Goal: Task Accomplishment & Management: Manage account settings

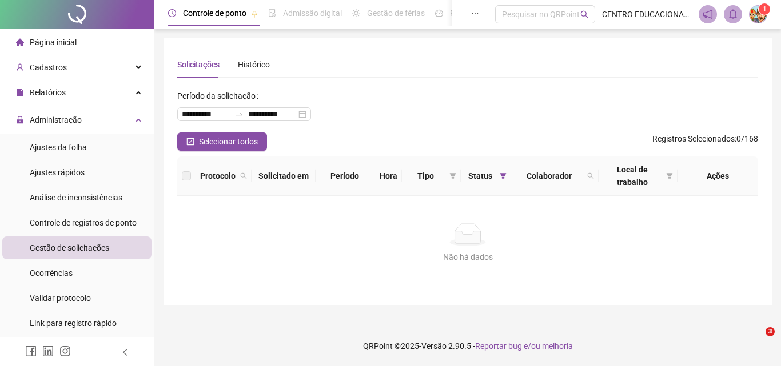
click at [45, 90] on span "Relatórios" at bounding box center [48, 92] width 36 height 9
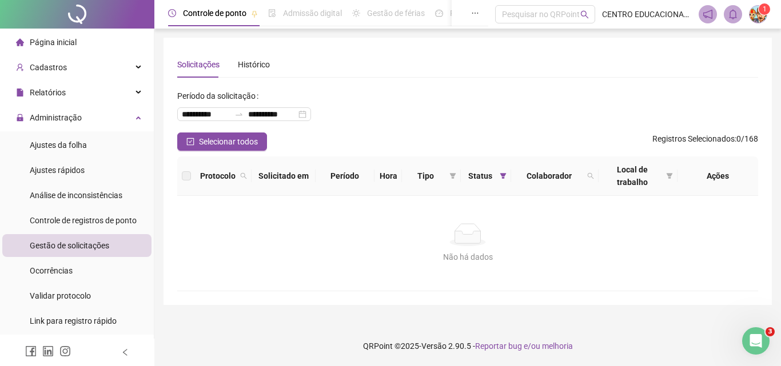
click at [45, 90] on span "Relatórios" at bounding box center [48, 92] width 36 height 9
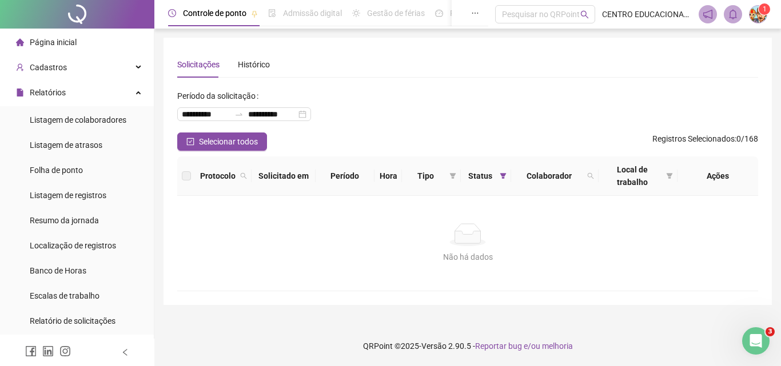
click at [45, 90] on span "Relatórios" at bounding box center [48, 92] width 36 height 9
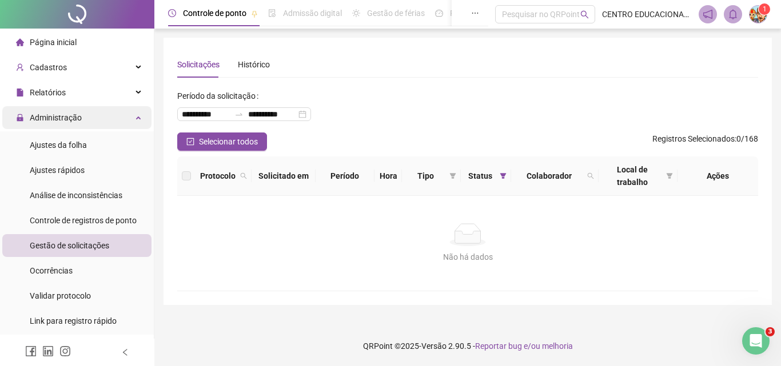
click at [51, 116] on span "Administração" at bounding box center [56, 117] width 52 height 9
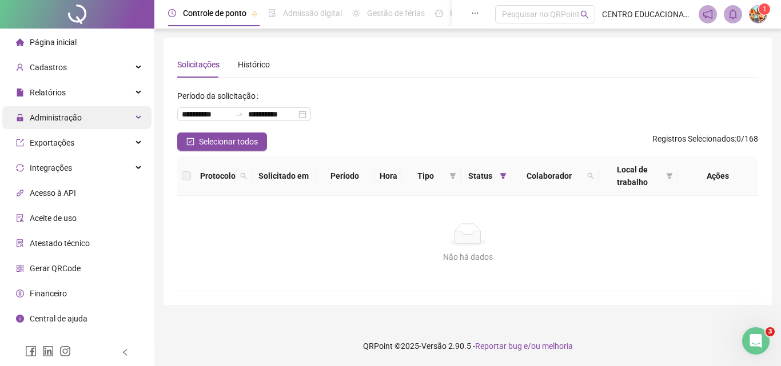
click at [51, 116] on span "Administração" at bounding box center [56, 117] width 52 height 9
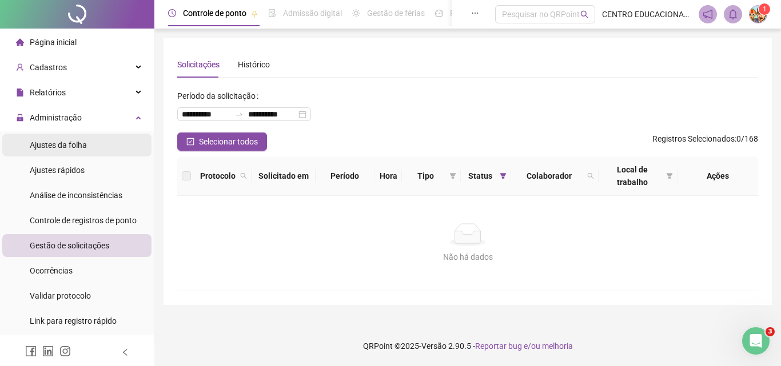
click at [49, 147] on span "Ajustes da folha" at bounding box center [58, 145] width 57 height 9
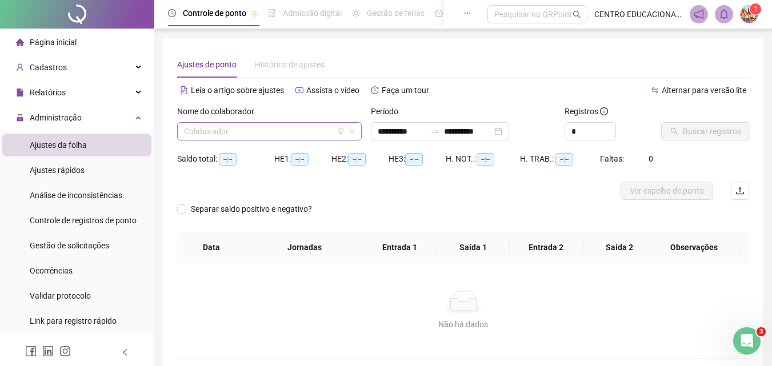
click at [209, 129] on input "search" at bounding box center [264, 131] width 161 height 17
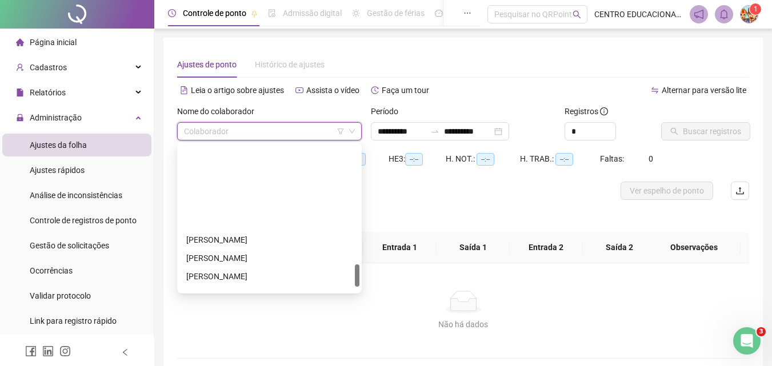
scroll to position [805, 0]
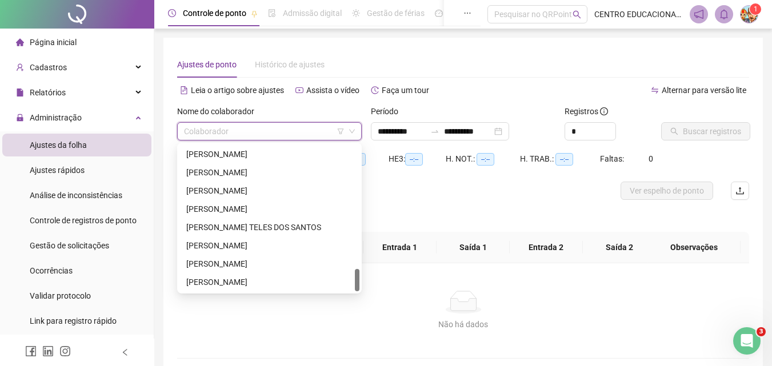
drag, startPoint x: 357, startPoint y: 182, endPoint x: 331, endPoint y: 318, distance: 138.5
click at [335, 318] on body "**********" at bounding box center [386, 183] width 772 height 366
click at [258, 259] on div "[PERSON_NAME]" at bounding box center [269, 264] width 166 height 13
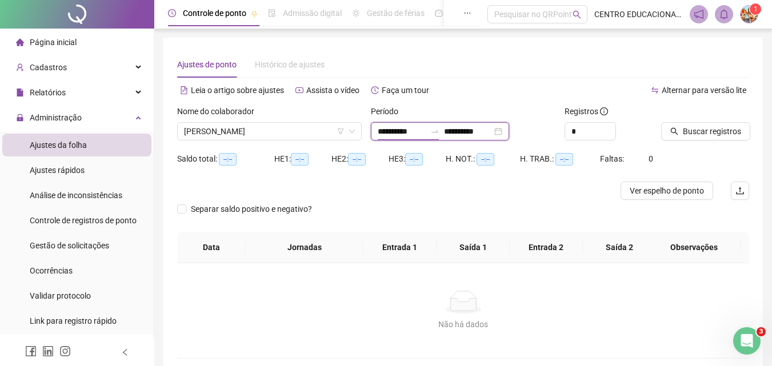
click at [426, 131] on input "**********" at bounding box center [402, 131] width 48 height 13
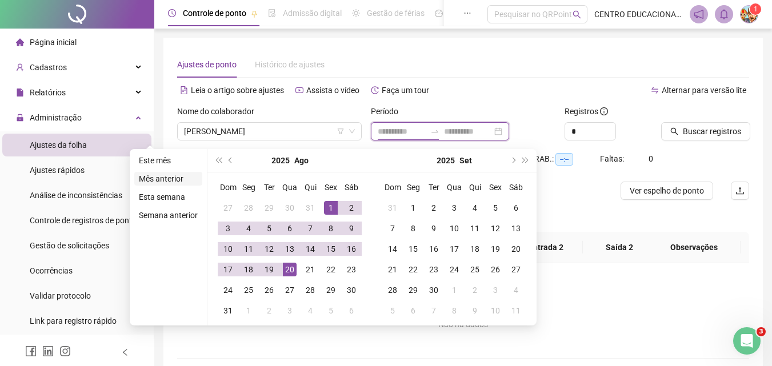
type input "**********"
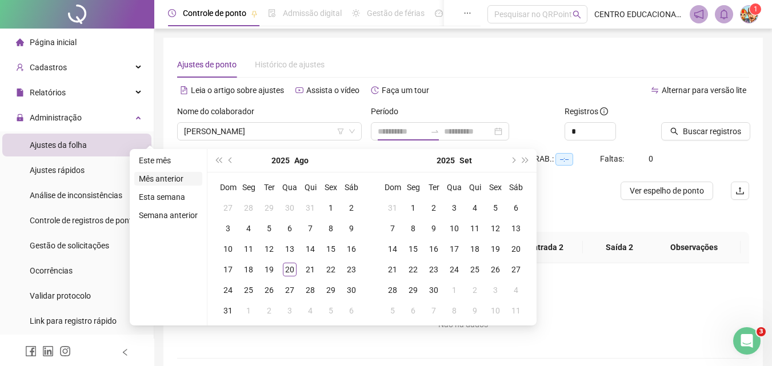
click at [154, 177] on li "Mês anterior" at bounding box center [168, 179] width 68 height 14
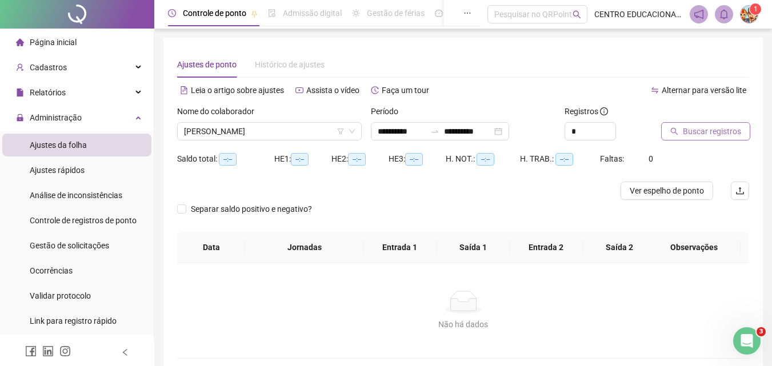
click at [700, 133] on span "Buscar registros" at bounding box center [712, 131] width 58 height 13
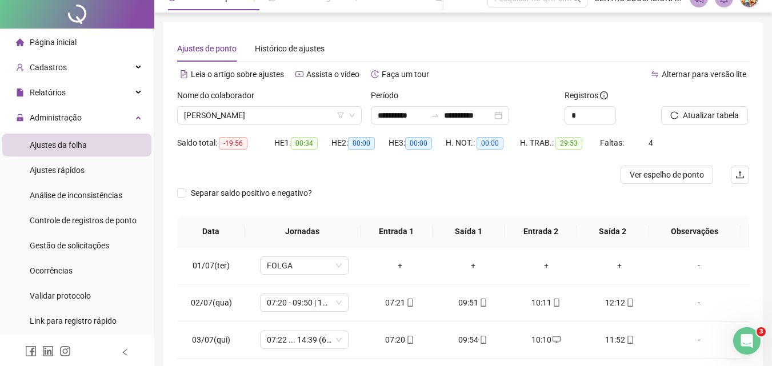
scroll to position [0, 0]
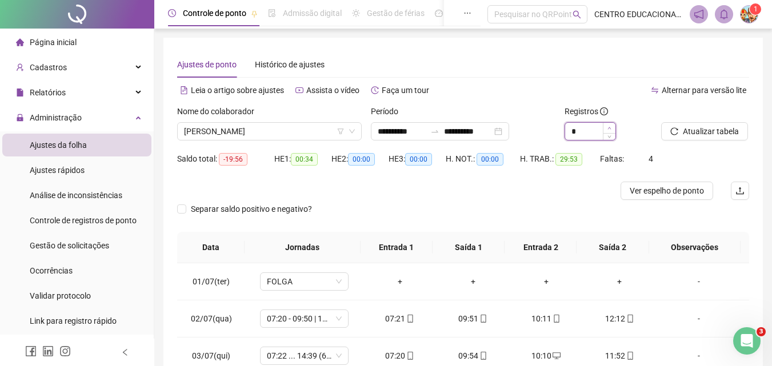
click at [608, 127] on icon "up" at bounding box center [610, 128] width 4 height 4
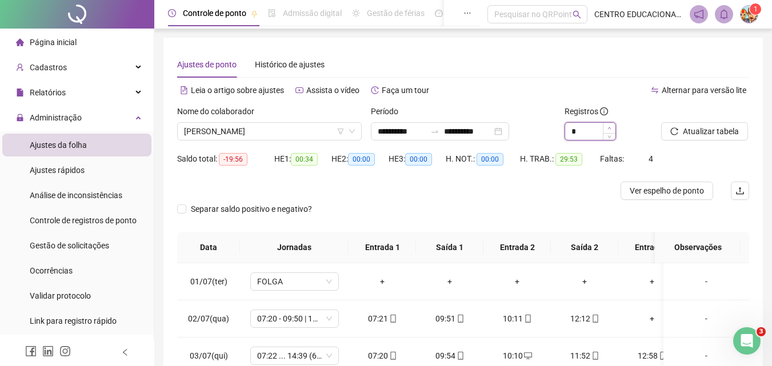
click at [608, 127] on icon "up" at bounding box center [610, 128] width 4 height 4
type input "*"
click at [698, 130] on span "Atualizar tabela" at bounding box center [711, 131] width 56 height 13
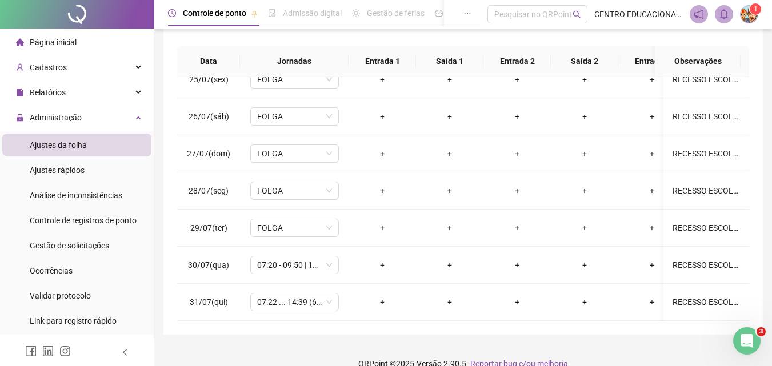
scroll to position [204, 0]
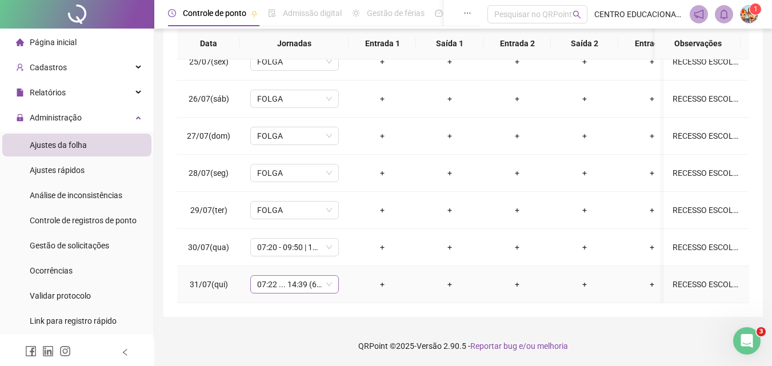
click at [266, 276] on span "07:22 ... 14:39 (6 HORAS)" at bounding box center [294, 284] width 75 height 17
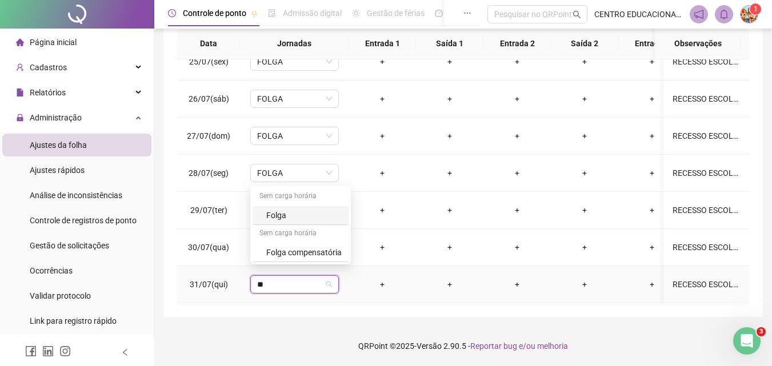
type input "***"
click at [303, 211] on div "Folga" at bounding box center [303, 215] width 75 height 13
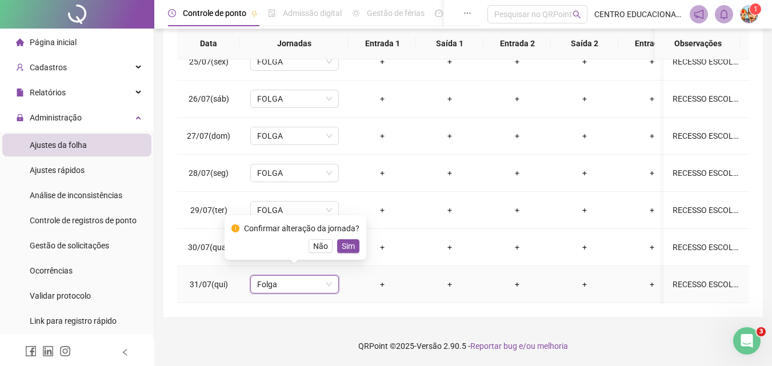
click at [349, 249] on span "Sim" at bounding box center [348, 246] width 13 height 13
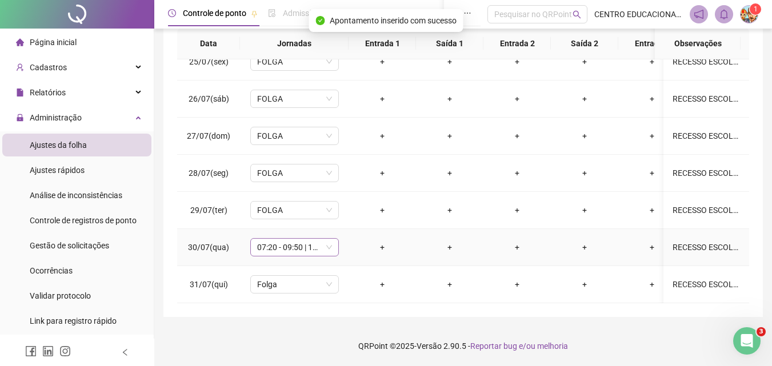
click at [271, 239] on span "07:20 - 09:50 | 10:10 - 11:50" at bounding box center [294, 247] width 75 height 17
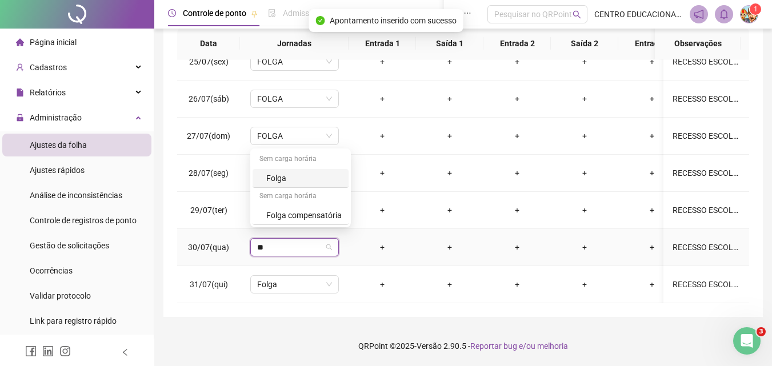
type input "***"
click at [301, 178] on div "Folga" at bounding box center [303, 178] width 75 height 13
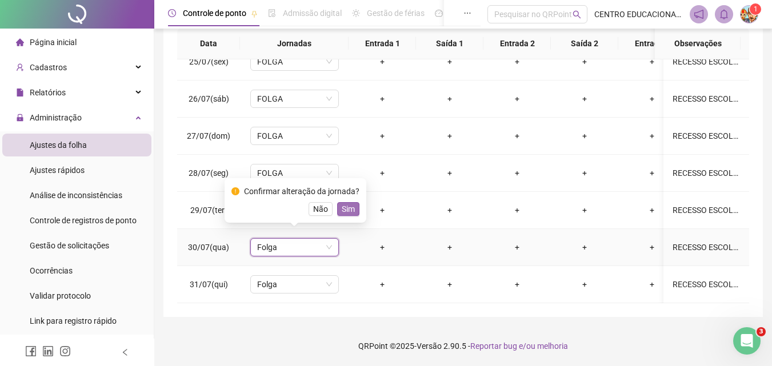
click at [347, 212] on span "Sim" at bounding box center [348, 209] width 13 height 13
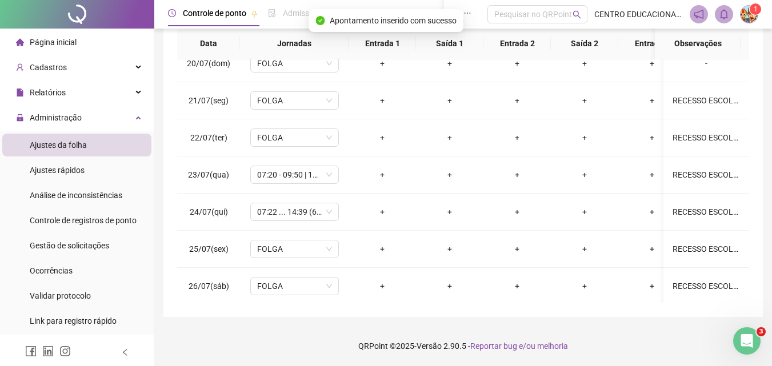
scroll to position [714, 0]
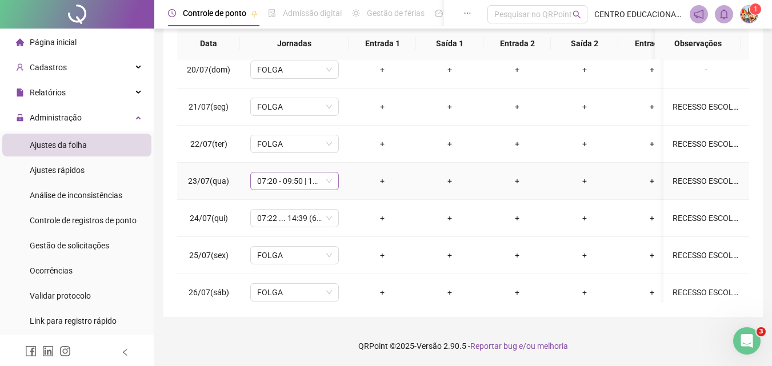
click at [267, 180] on span "07:20 - 09:50 | 10:10 - 11:50" at bounding box center [294, 181] width 75 height 17
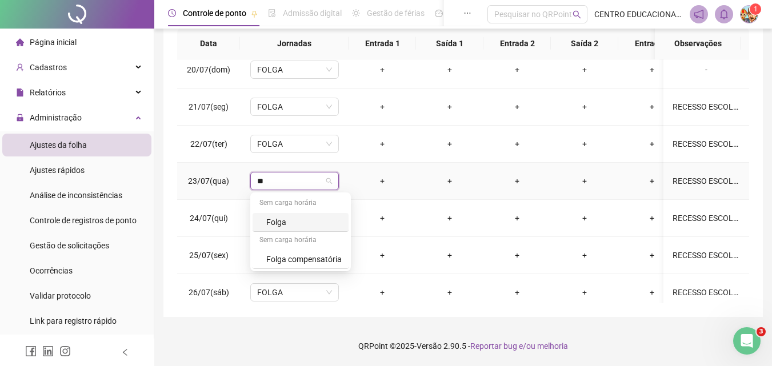
type input "***"
click at [294, 219] on div "Folga" at bounding box center [303, 222] width 75 height 13
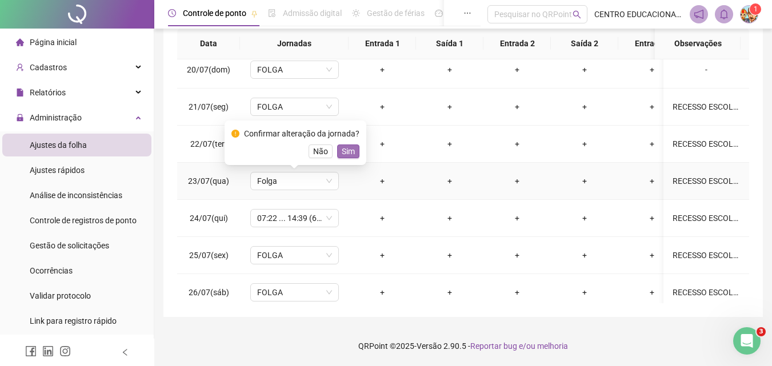
click at [349, 151] on span "Sim" at bounding box center [348, 151] width 13 height 13
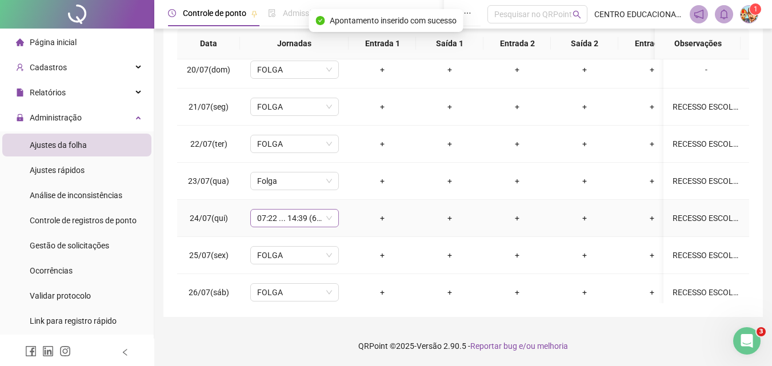
click at [266, 217] on span "07:22 ... 14:39 (6 HORAS)" at bounding box center [294, 218] width 75 height 17
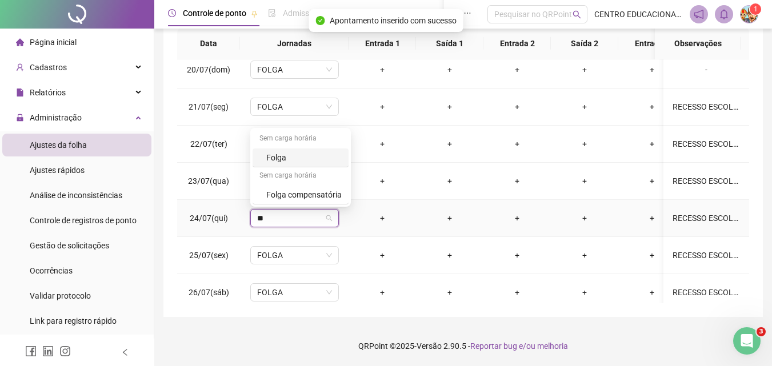
type input "***"
click at [309, 158] on div "Folga" at bounding box center [303, 157] width 75 height 13
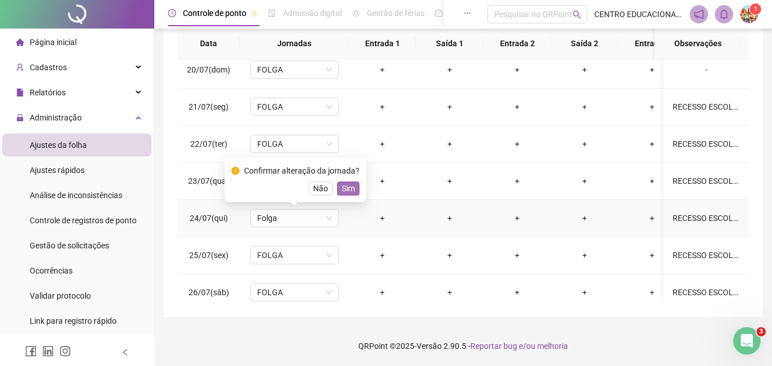
click at [347, 185] on span "Sim" at bounding box center [348, 188] width 13 height 13
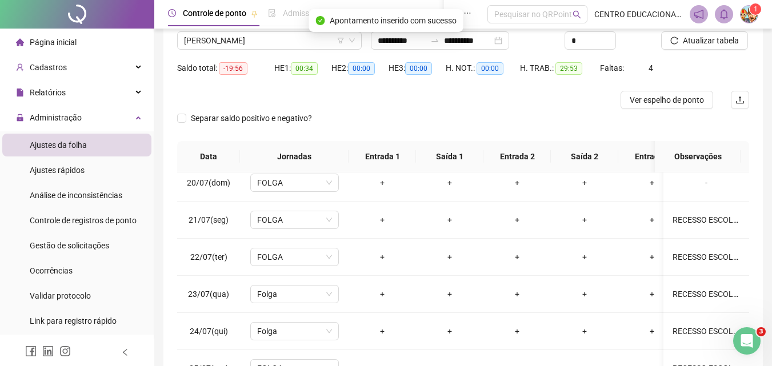
scroll to position [0, 0]
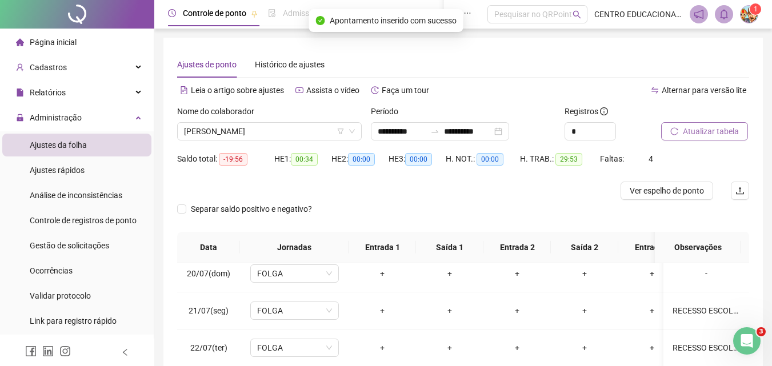
click at [693, 131] on span "Atualizar tabela" at bounding box center [711, 131] width 56 height 13
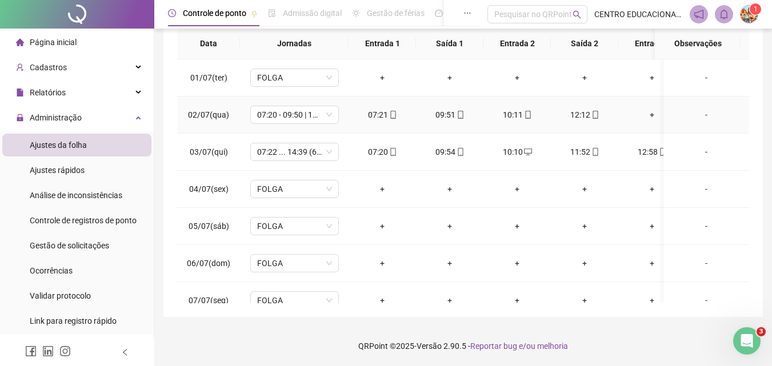
click at [583, 114] on div "12:12" at bounding box center [584, 115] width 49 height 13
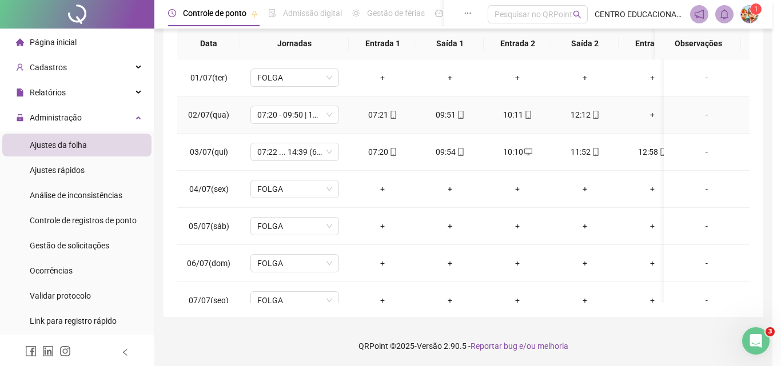
type input "**********"
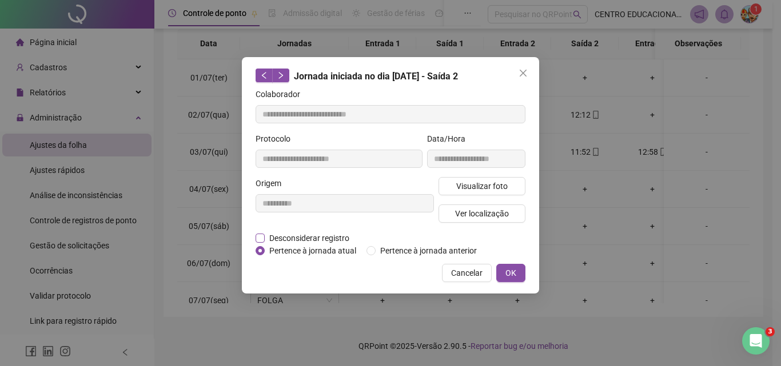
click at [266, 237] on span "Desconsiderar registro" at bounding box center [309, 238] width 89 height 13
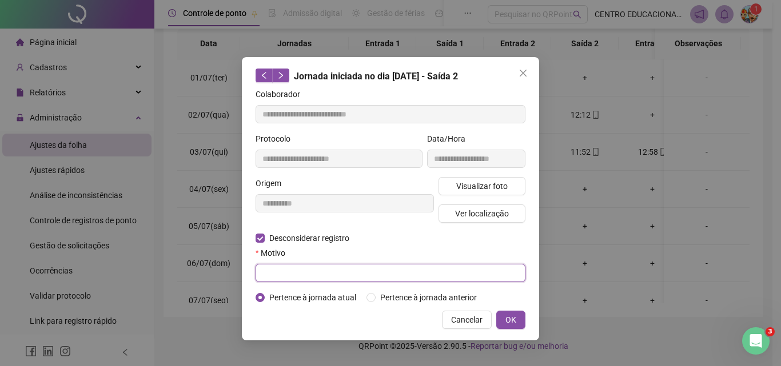
click at [273, 270] on input "text" at bounding box center [390, 273] width 270 height 18
type input "****"
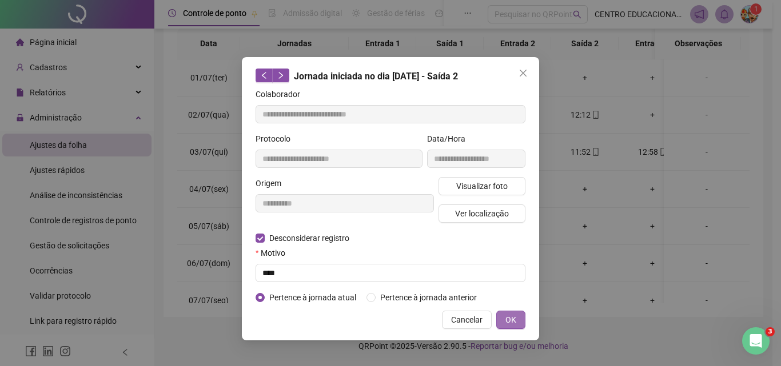
click at [513, 321] on span "OK" at bounding box center [510, 320] width 11 height 13
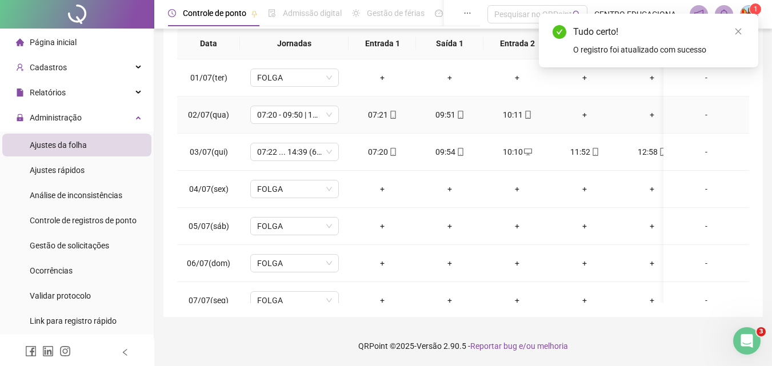
click at [585, 114] on div "+" at bounding box center [584, 115] width 49 height 13
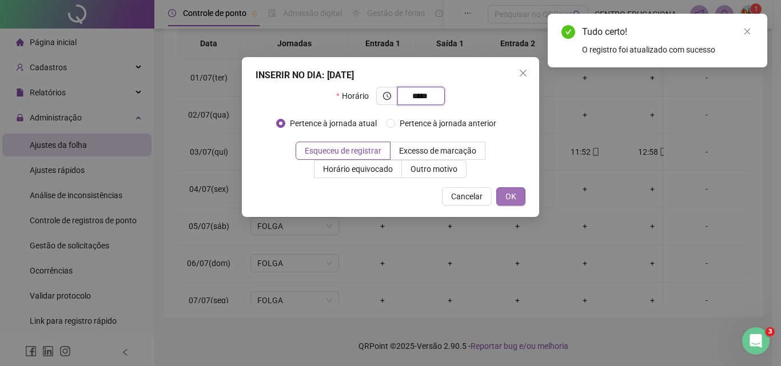
type input "*****"
click at [517, 193] on button "OK" at bounding box center [510, 196] width 29 height 18
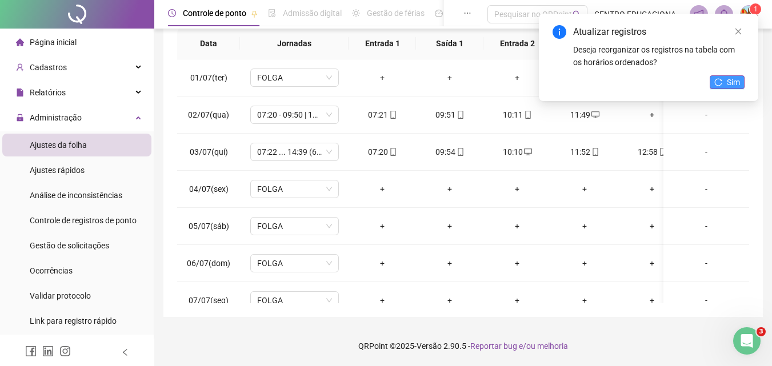
click at [733, 84] on span "Sim" at bounding box center [733, 82] width 13 height 13
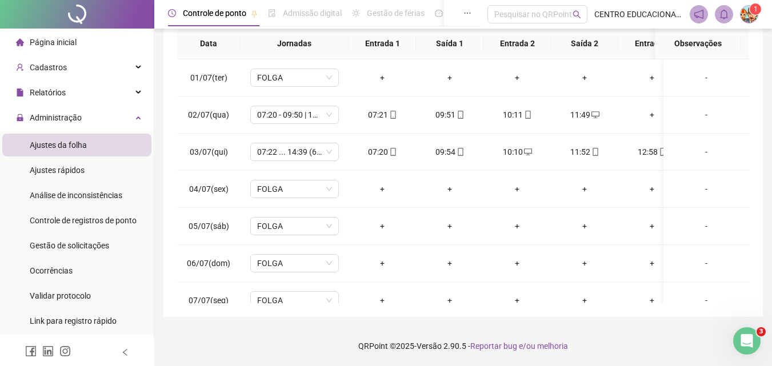
scroll to position [16, 0]
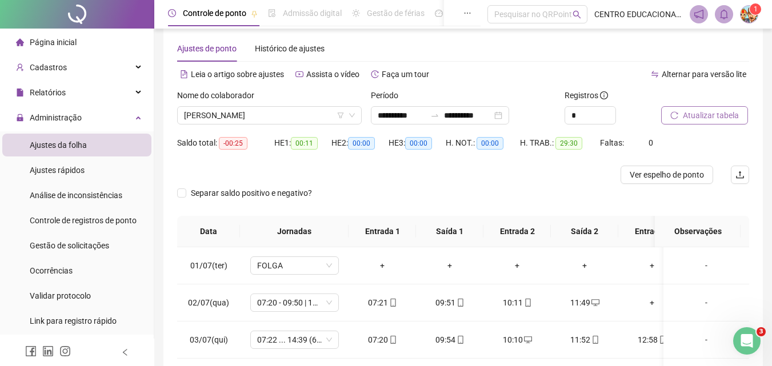
click at [705, 114] on span "Atualizar tabela" at bounding box center [711, 115] width 56 height 13
click at [59, 94] on span "Relatórios" at bounding box center [48, 92] width 36 height 9
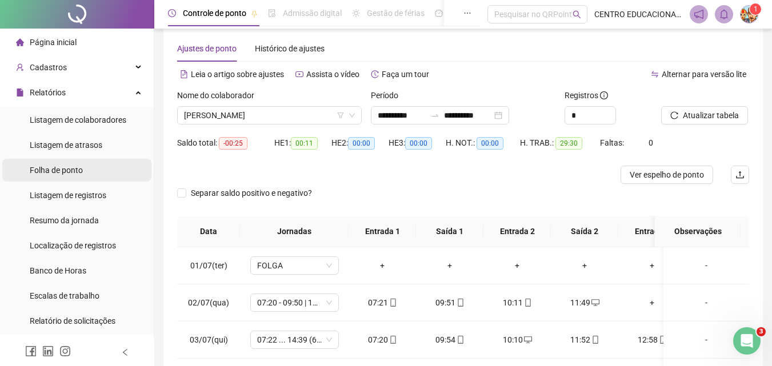
click at [57, 175] on div "Folha de ponto" at bounding box center [56, 170] width 53 height 23
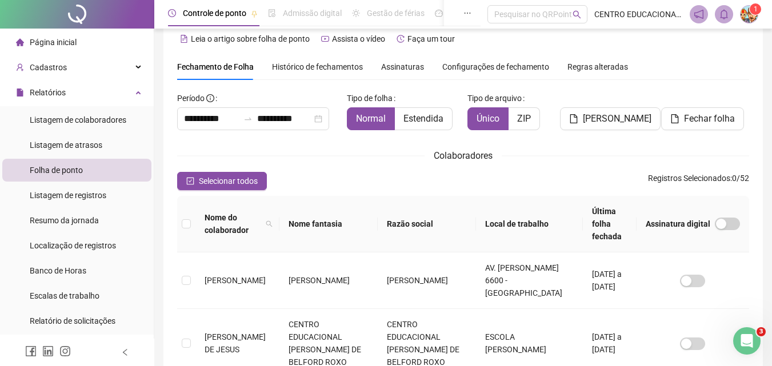
scroll to position [51, 0]
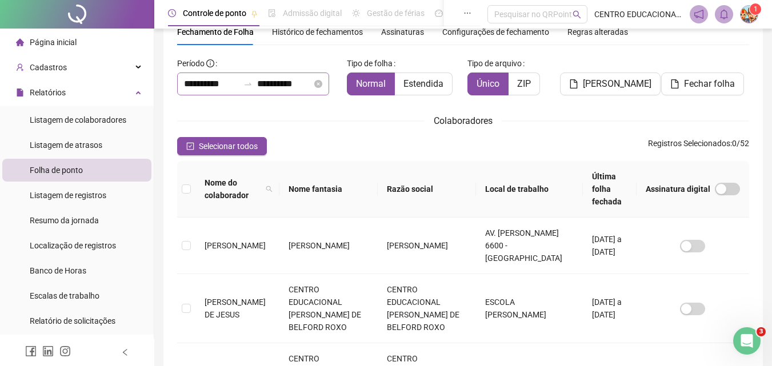
click at [257, 83] on div at bounding box center [248, 83] width 18 height 9
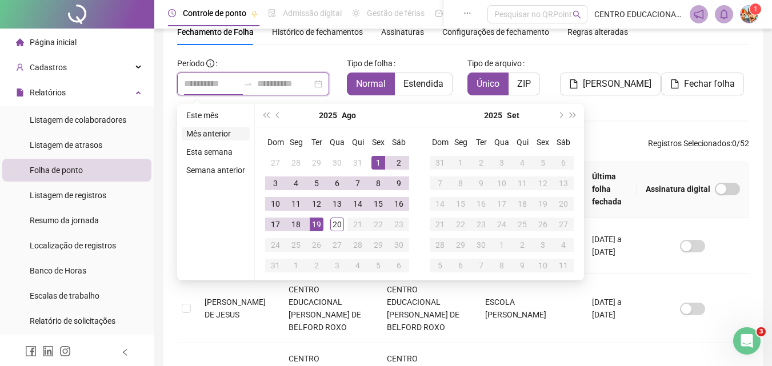
type input "**********"
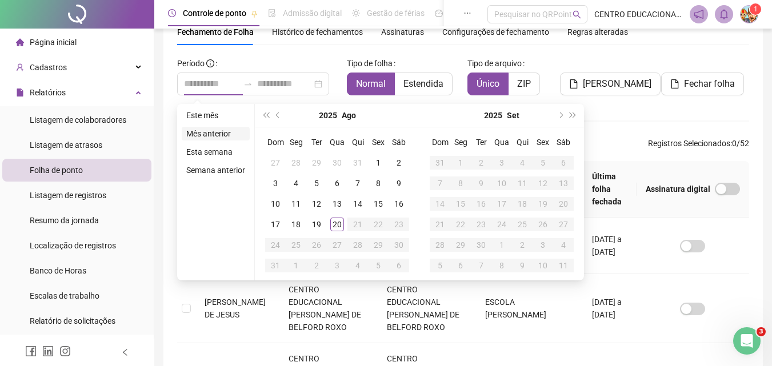
click at [209, 132] on li "Mês anterior" at bounding box center [216, 134] width 68 height 14
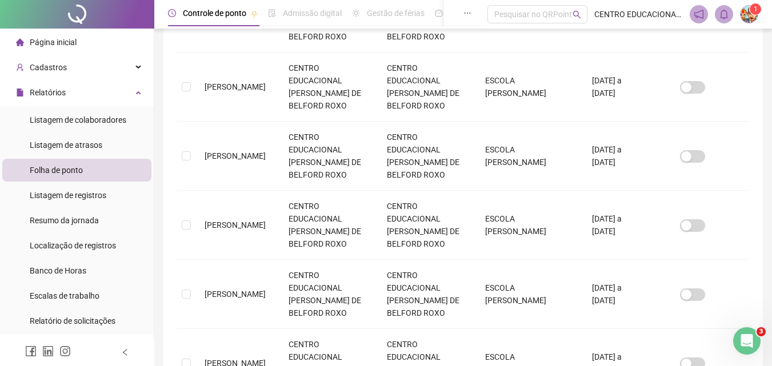
drag, startPoint x: 778, startPoint y: 158, endPoint x: 5, endPoint y: 9, distance: 787.5
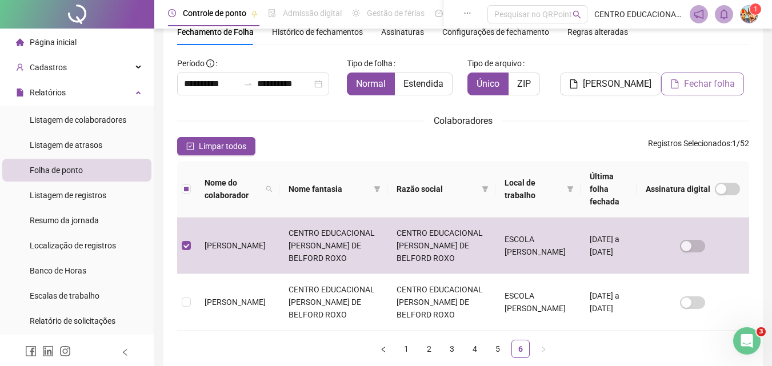
click at [699, 83] on span "Fechar folha" at bounding box center [709, 84] width 51 height 14
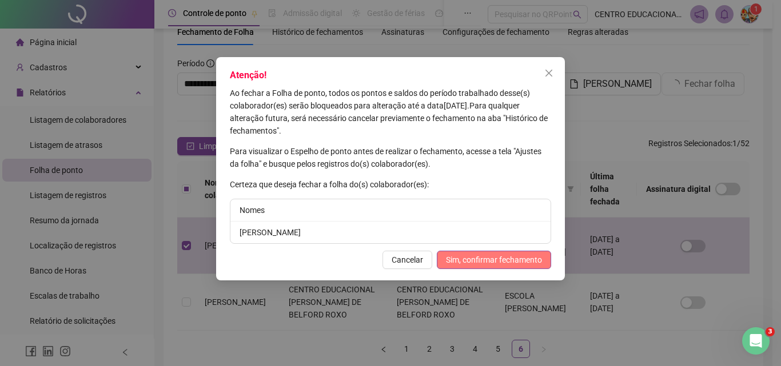
click at [477, 258] on span "Sim, confirmar fechamento" at bounding box center [494, 260] width 96 height 13
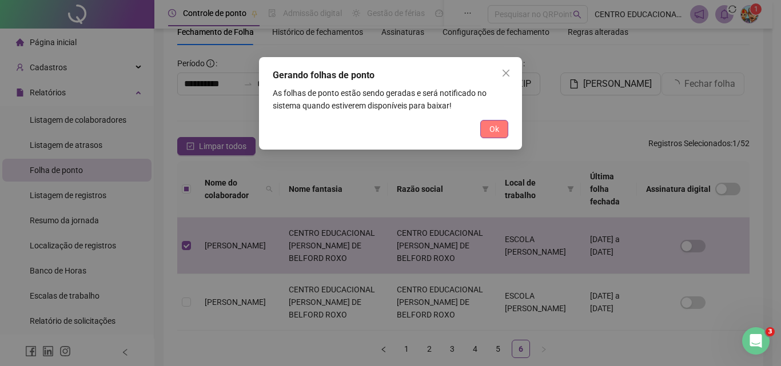
click at [494, 131] on span "Ok" at bounding box center [494, 129] width 10 height 13
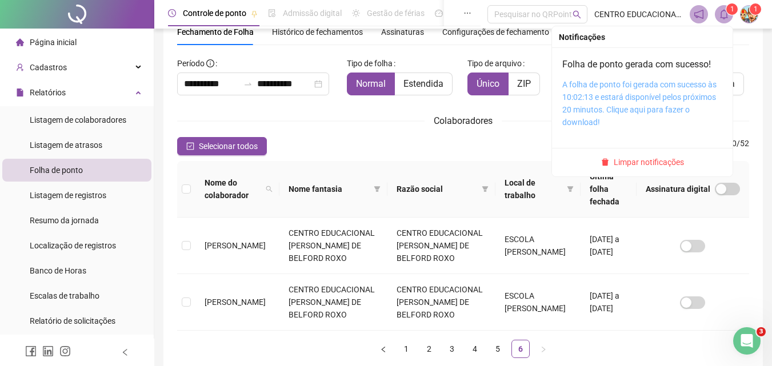
click at [617, 101] on link "A folha de ponto foi gerada com sucesso às 10:02:13 e estará disponível pelos p…" at bounding box center [639, 103] width 154 height 47
click at [620, 92] on link "A folha de ponto foi gerada com sucesso às 10:02:13 e estará disponível pelos p…" at bounding box center [639, 103] width 154 height 47
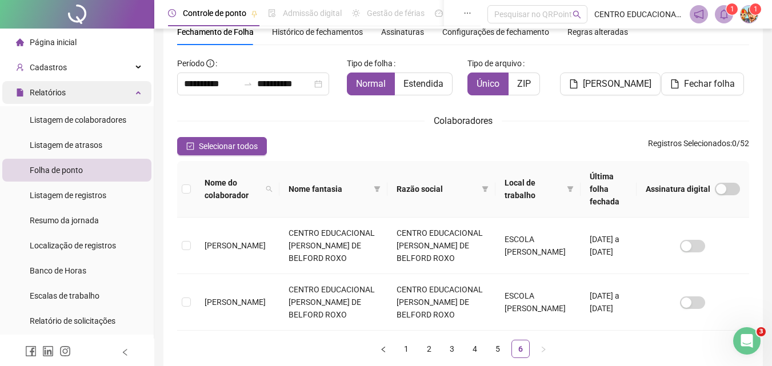
click at [47, 91] on span "Relatórios" at bounding box center [48, 92] width 36 height 9
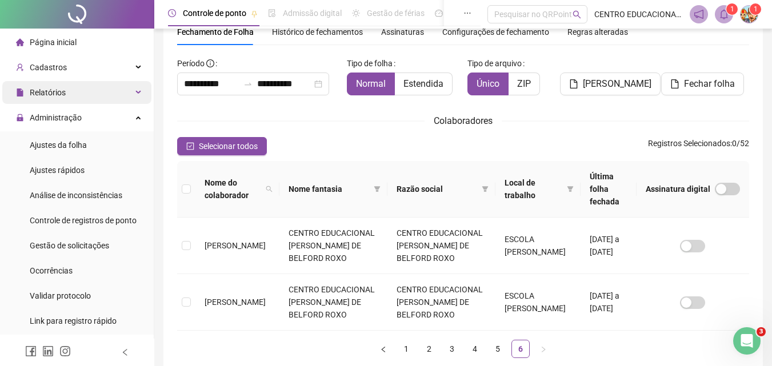
click at [47, 91] on span "Relatórios" at bounding box center [48, 92] width 36 height 9
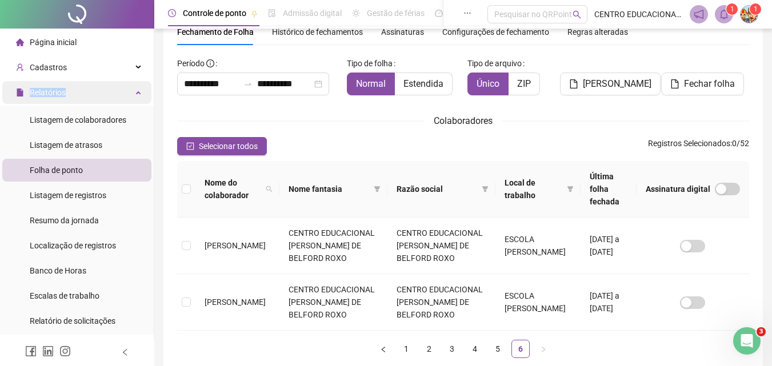
click at [47, 91] on span "Relatórios" at bounding box center [48, 92] width 36 height 9
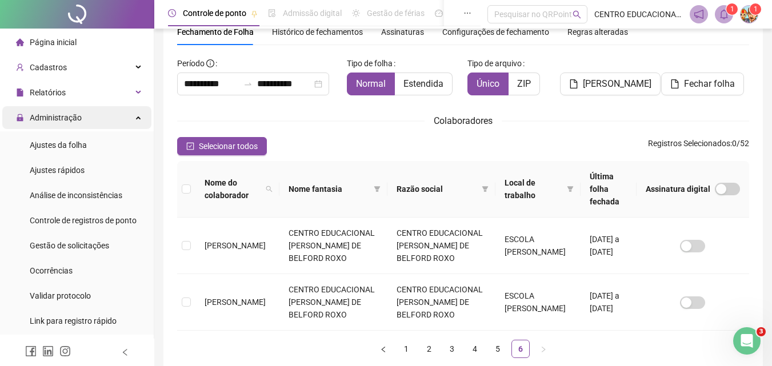
click at [43, 118] on span "Administração" at bounding box center [56, 117] width 52 height 9
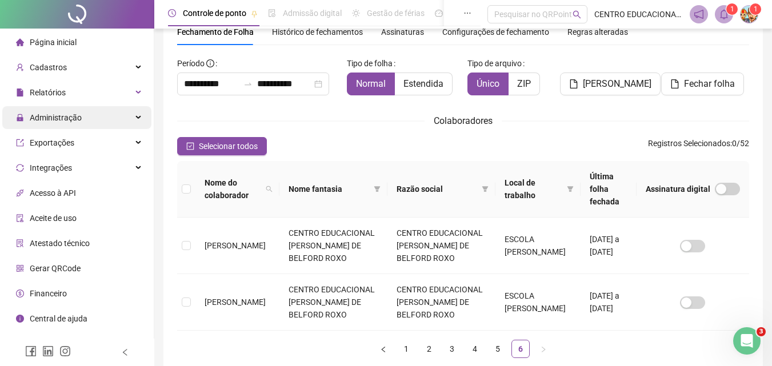
click at [43, 119] on span "Administração" at bounding box center [56, 117] width 52 height 9
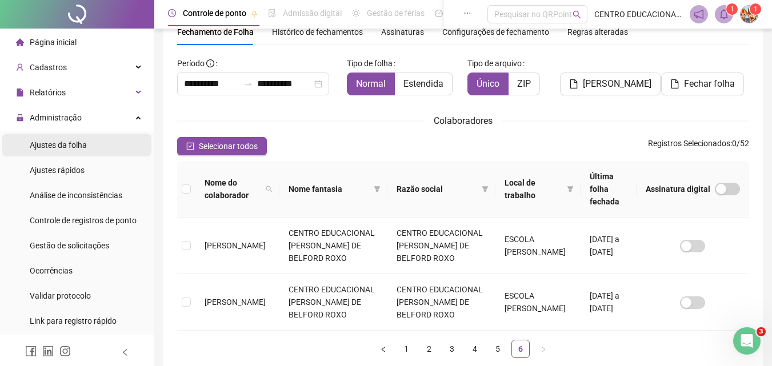
click at [43, 150] on span "Ajustes da folha" at bounding box center [58, 145] width 57 height 9
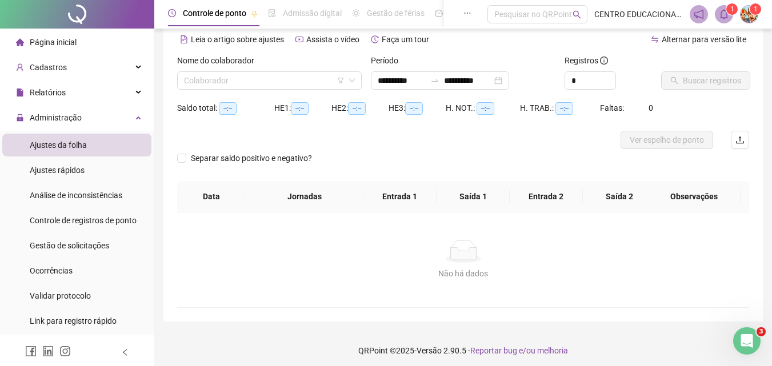
type input "**********"
click at [411, 78] on input "**********" at bounding box center [402, 80] width 48 height 13
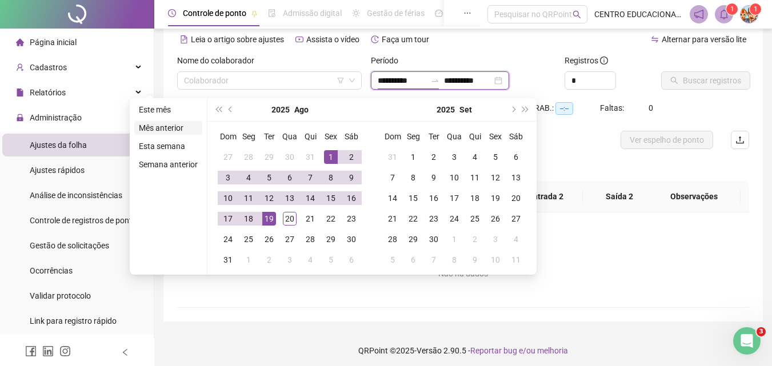
type input "**********"
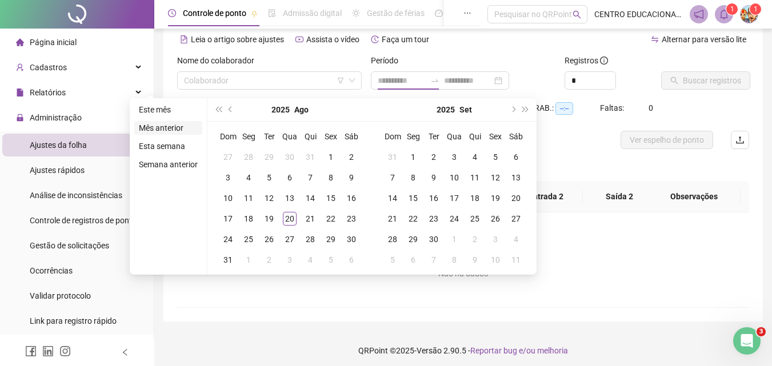
click at [154, 127] on li "Mês anterior" at bounding box center [168, 128] width 68 height 14
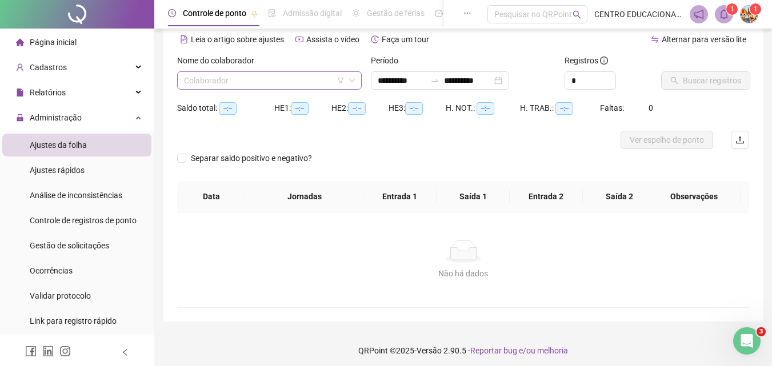
click at [246, 76] on input "search" at bounding box center [264, 80] width 161 height 17
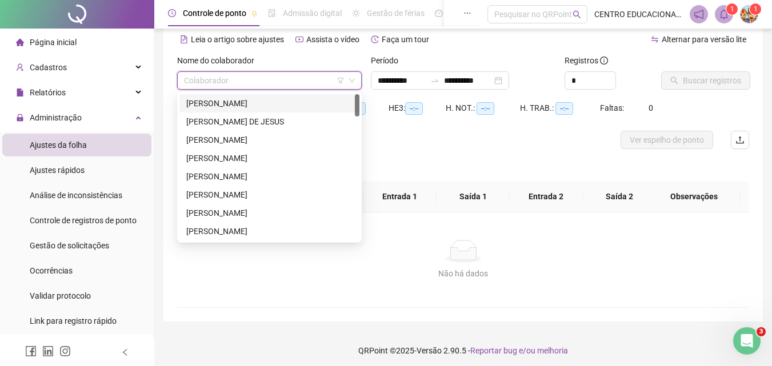
drag, startPoint x: 360, startPoint y: 117, endPoint x: 351, endPoint y: 146, distance: 30.9
click at [354, 154] on div "209916 275239 [PERSON_NAME] DE [PERSON_NAME]" at bounding box center [269, 167] width 185 height 151
drag, startPoint x: 357, startPoint y: 103, endPoint x: 350, endPoint y: 148, distance: 45.7
click at [350, 148] on div "[PERSON_NAME] DO AMARAL DIELEN [PERSON_NAME] [PERSON_NAME] BISPO [PERSON_NAME]" at bounding box center [269, 167] width 180 height 146
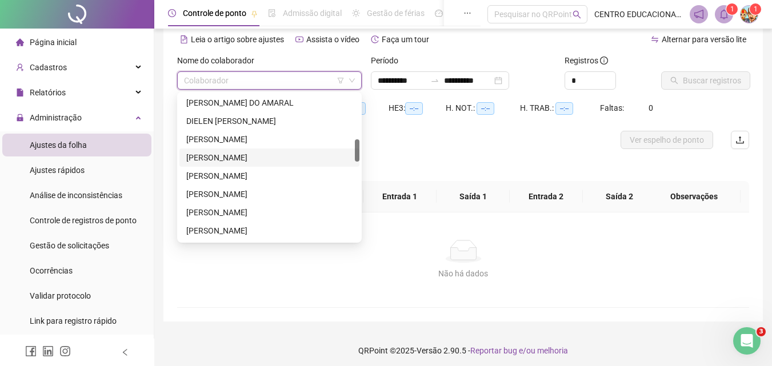
drag, startPoint x: 254, startPoint y: 157, endPoint x: 383, endPoint y: 133, distance: 131.4
click at [255, 157] on div "[PERSON_NAME]" at bounding box center [269, 157] width 166 height 13
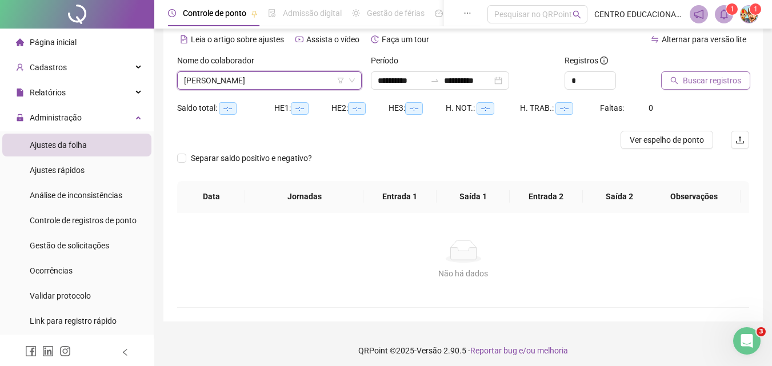
click at [702, 82] on span "Buscar registros" at bounding box center [712, 80] width 58 height 13
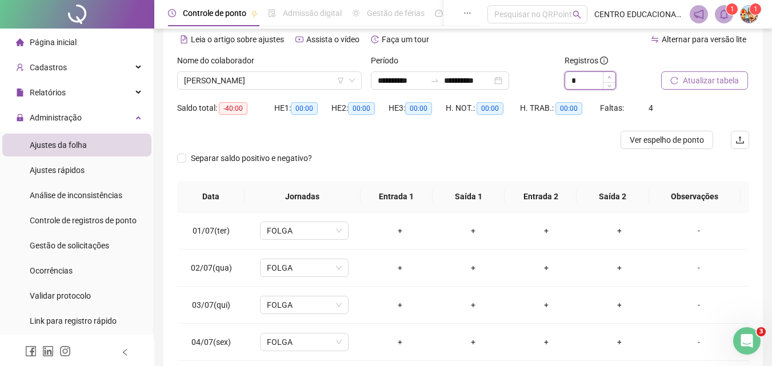
click at [608, 76] on icon "up" at bounding box center [610, 77] width 4 height 4
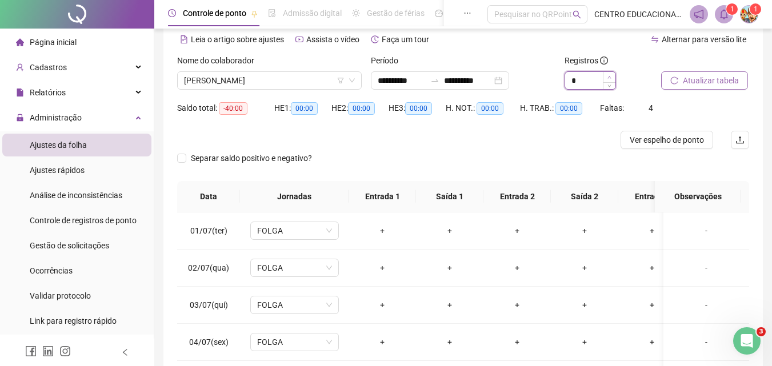
click at [608, 76] on icon "up" at bounding box center [610, 77] width 4 height 4
type input "*"
click at [701, 84] on span "Atualizar tabela" at bounding box center [711, 80] width 56 height 13
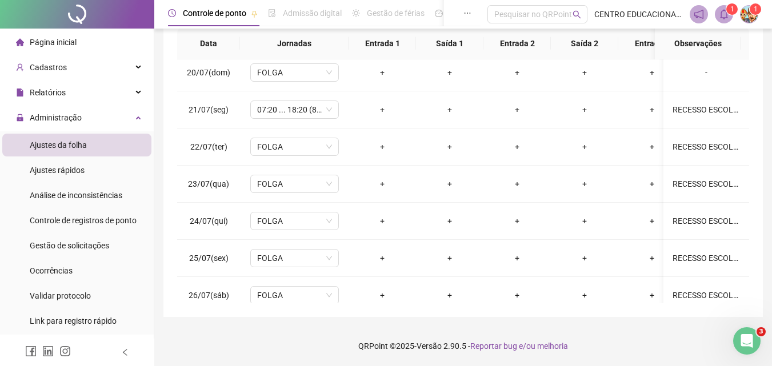
scroll to position [916, 0]
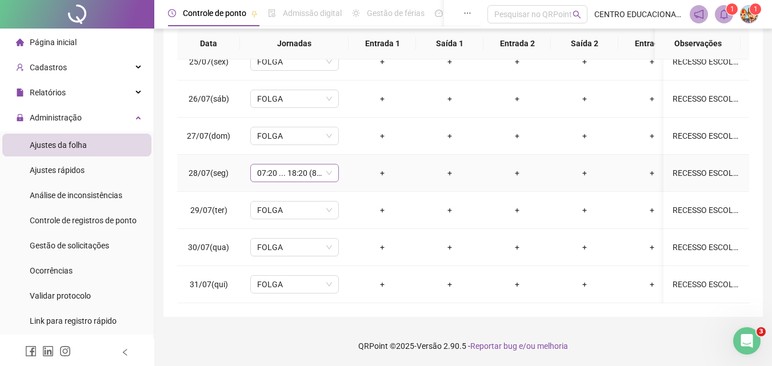
click at [270, 165] on span "07:20 ... 18:20 (8 HORAS)" at bounding box center [294, 173] width 75 height 17
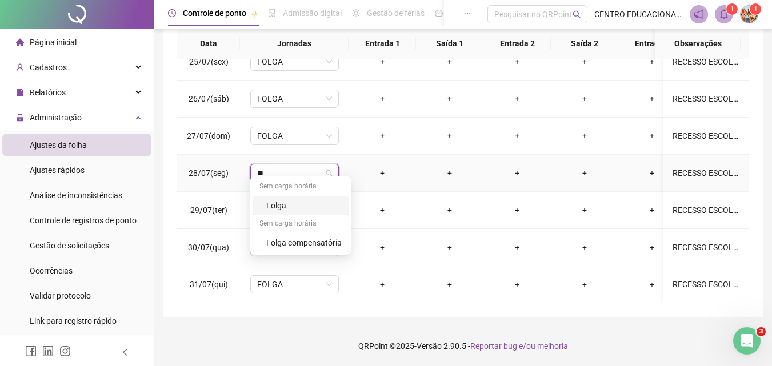
type input "***"
click at [280, 210] on div "Folga" at bounding box center [303, 205] width 75 height 13
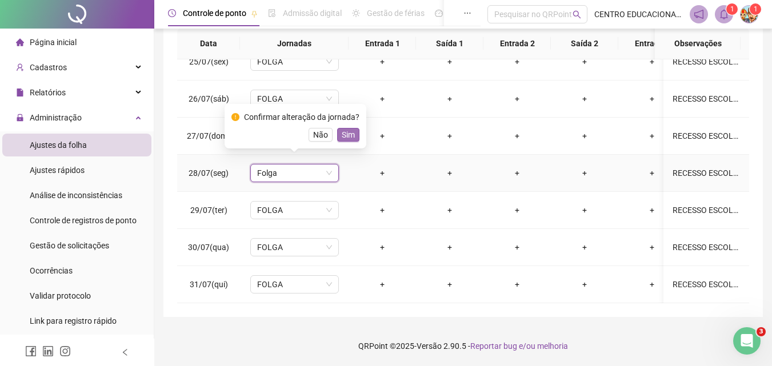
click at [344, 135] on span "Sim" at bounding box center [348, 135] width 13 height 13
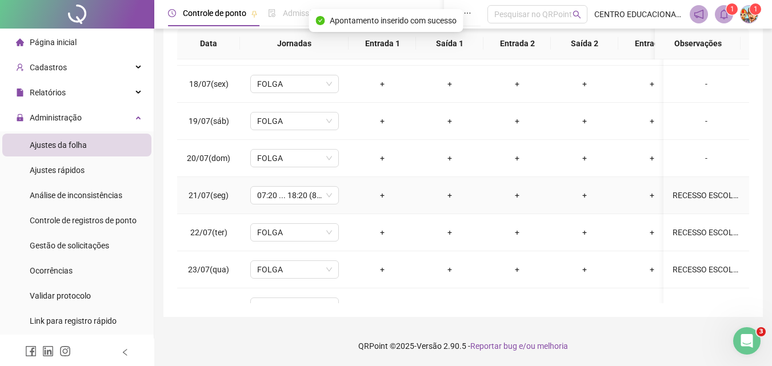
scroll to position [622, 0]
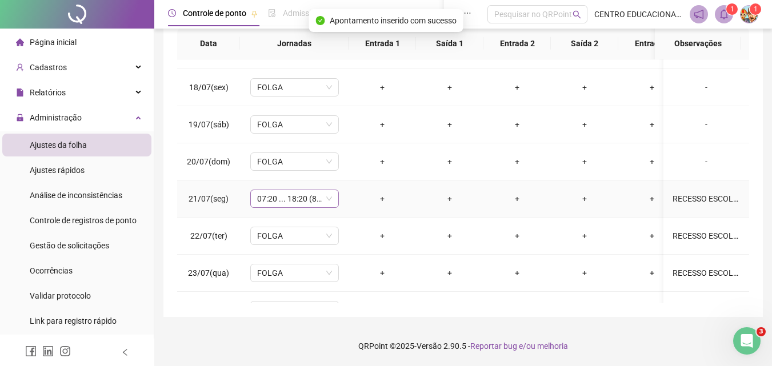
click at [263, 198] on span "07:20 ... 18:20 (8 HORAS)" at bounding box center [294, 198] width 75 height 17
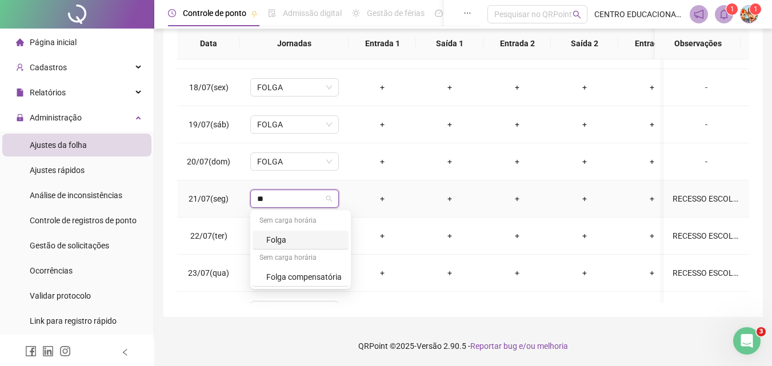
type input "***"
drag, startPoint x: 291, startPoint y: 238, endPoint x: 332, endPoint y: 219, distance: 45.5
click at [291, 239] on div "Folga" at bounding box center [303, 240] width 75 height 13
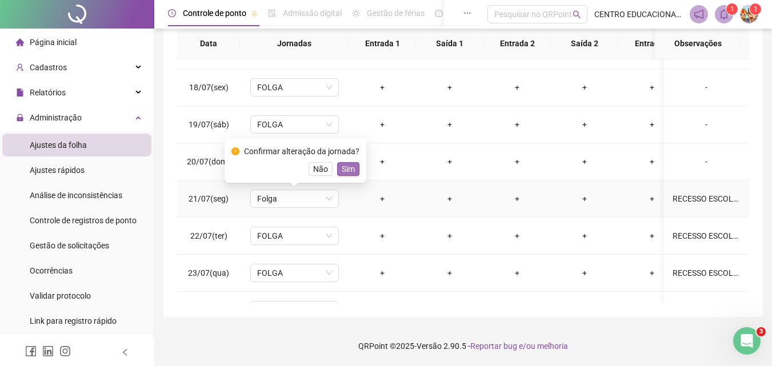
click at [352, 171] on span "Sim" at bounding box center [348, 169] width 13 height 13
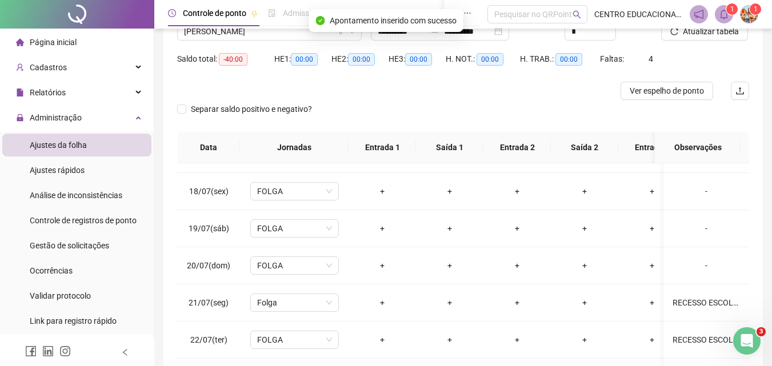
scroll to position [0, 0]
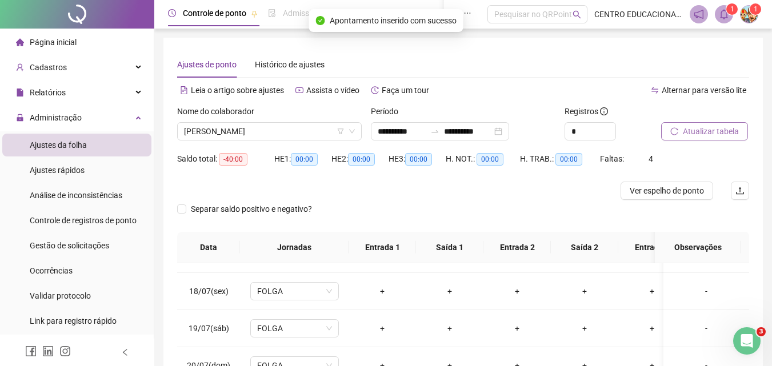
click at [696, 129] on span "Atualizar tabela" at bounding box center [711, 131] width 56 height 13
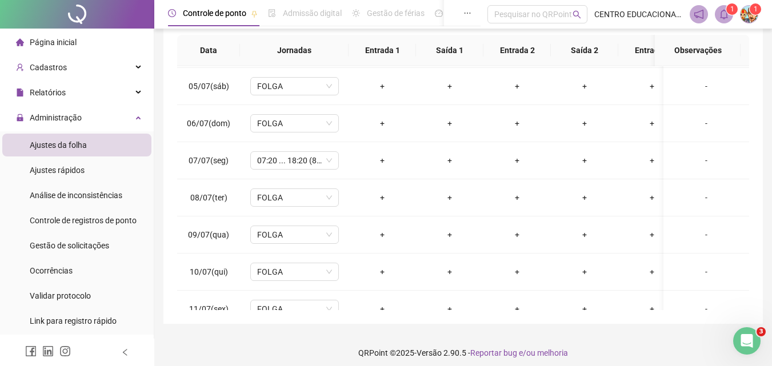
scroll to position [150, 0]
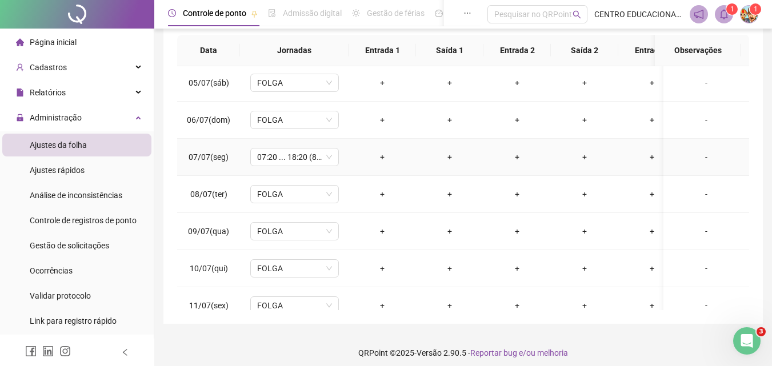
click at [383, 157] on div "+" at bounding box center [382, 157] width 49 height 13
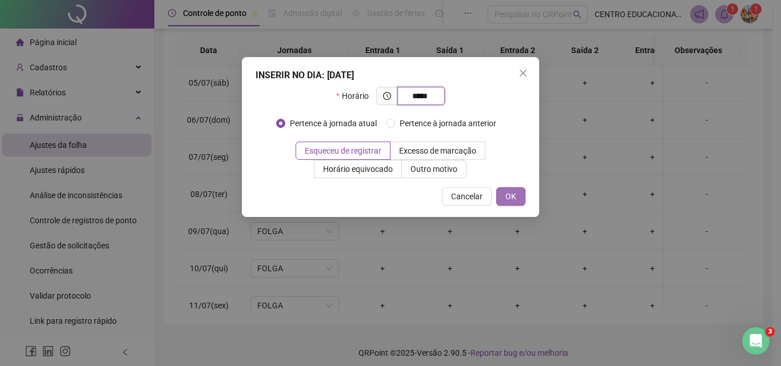
type input "*****"
click at [509, 194] on span "OK" at bounding box center [510, 196] width 11 height 13
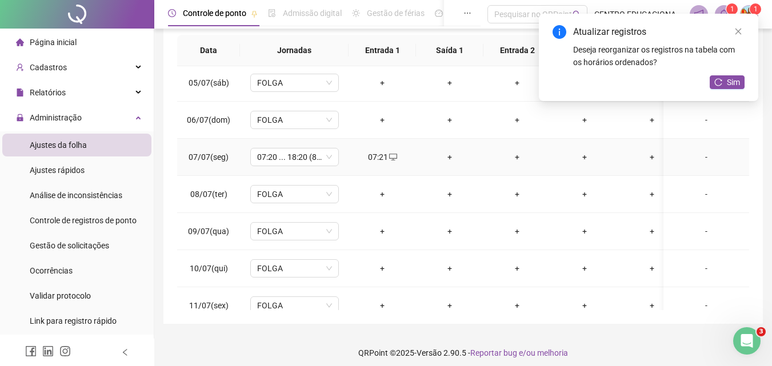
drag, startPoint x: 449, startPoint y: 157, endPoint x: 442, endPoint y: 153, distance: 8.4
click at [445, 154] on div "+" at bounding box center [449, 157] width 49 height 13
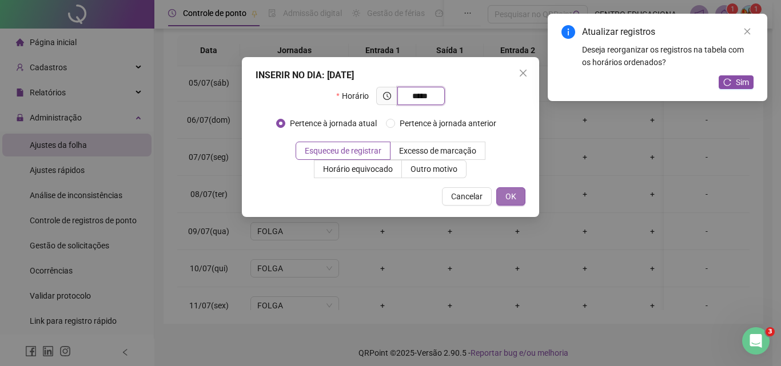
type input "*****"
click at [505, 191] on span "OK" at bounding box center [510, 196] width 11 height 13
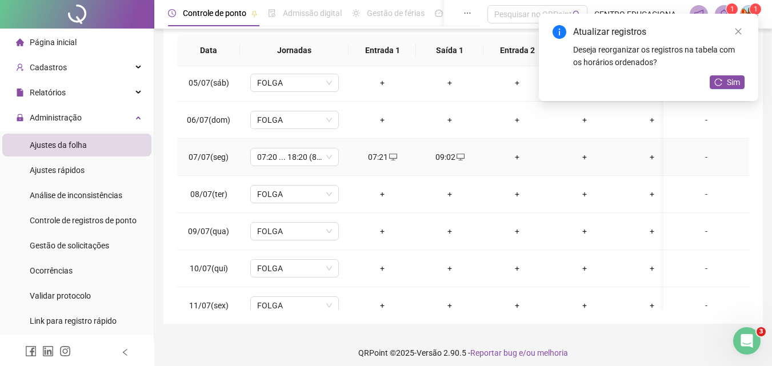
click at [517, 154] on div "+" at bounding box center [517, 157] width 49 height 13
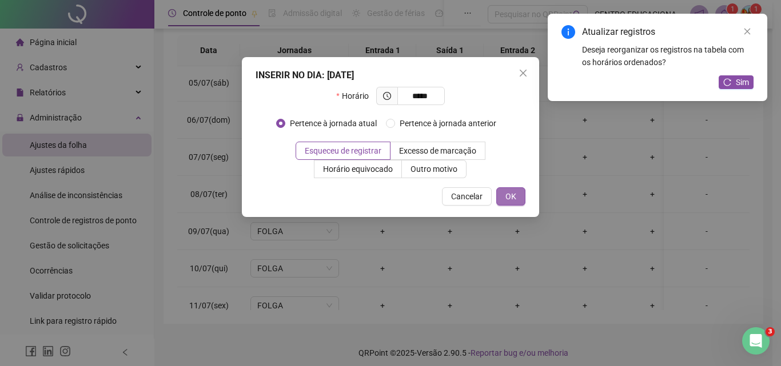
type input "*****"
click at [504, 195] on button "OK" at bounding box center [510, 196] width 29 height 18
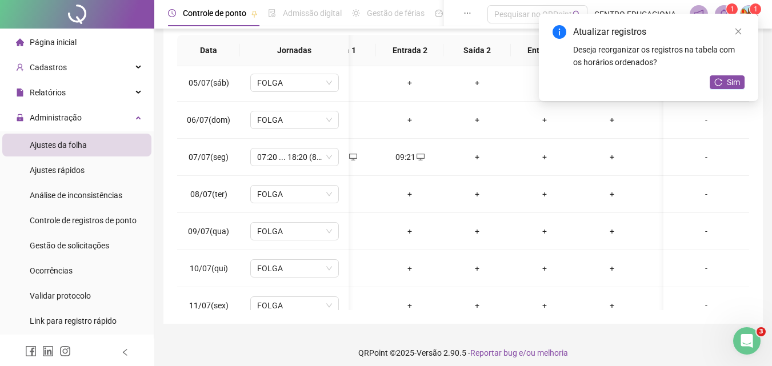
scroll to position [0, 117]
click at [465, 157] on div "+" at bounding box center [467, 157] width 49 height 13
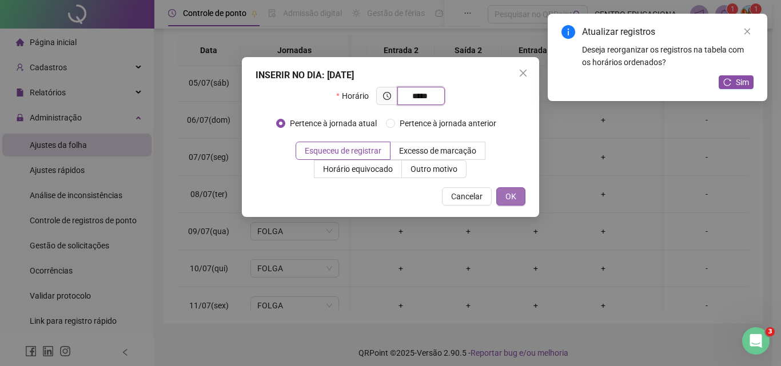
type input "*****"
drag, startPoint x: 507, startPoint y: 197, endPoint x: 503, endPoint y: 188, distance: 9.5
click at [504, 194] on button "OK" at bounding box center [510, 196] width 29 height 18
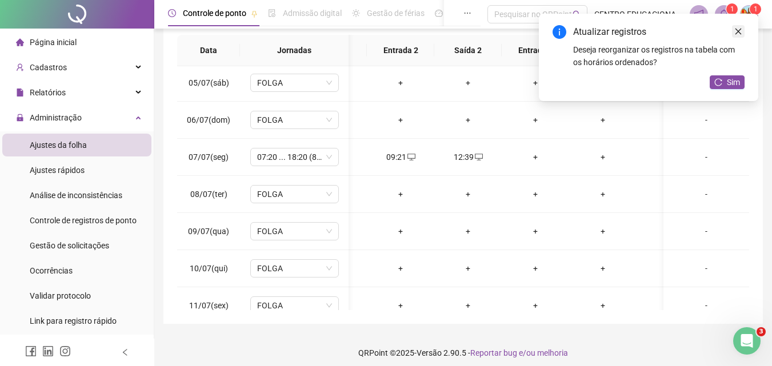
click at [737, 33] on icon "close" at bounding box center [739, 32] width 6 height 6
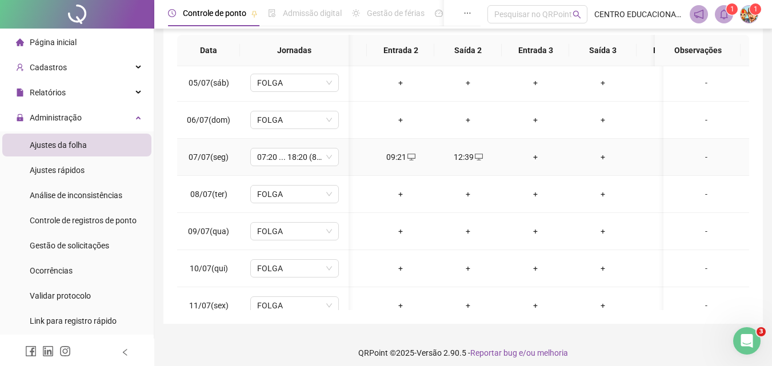
drag, startPoint x: 535, startPoint y: 158, endPoint x: 528, endPoint y: 152, distance: 9.7
click at [533, 155] on div "+" at bounding box center [535, 157] width 49 height 13
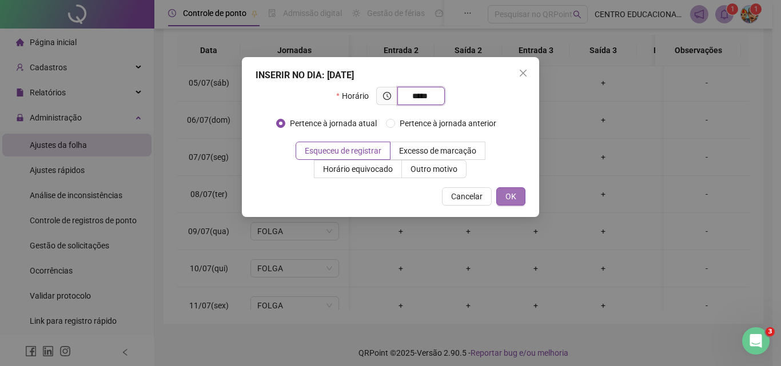
type input "*****"
click at [517, 197] on button "OK" at bounding box center [510, 196] width 29 height 18
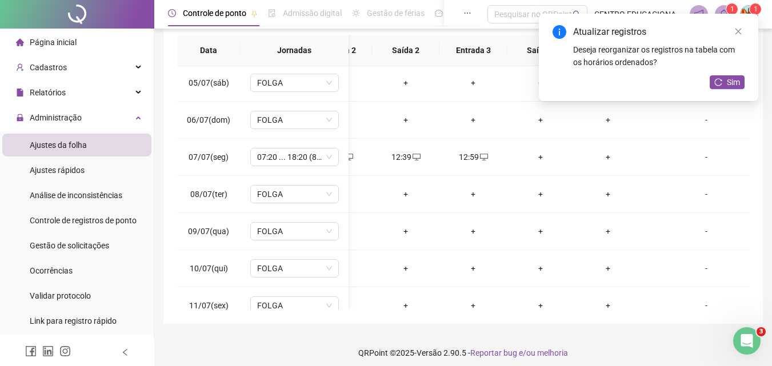
scroll to position [0, 233]
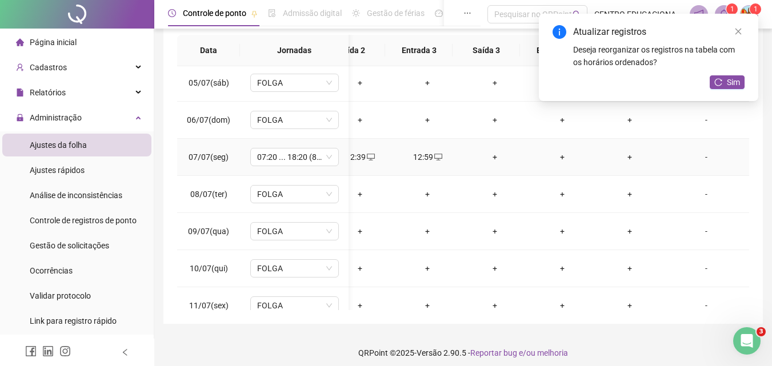
click at [486, 158] on div "+" at bounding box center [494, 157] width 49 height 13
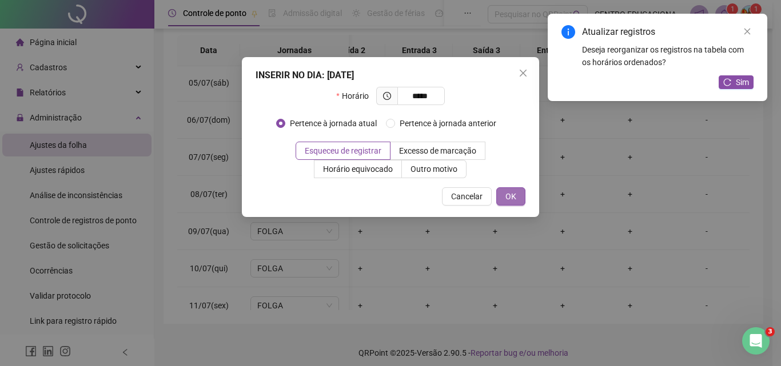
type input "*****"
click at [508, 192] on span "OK" at bounding box center [510, 196] width 11 height 13
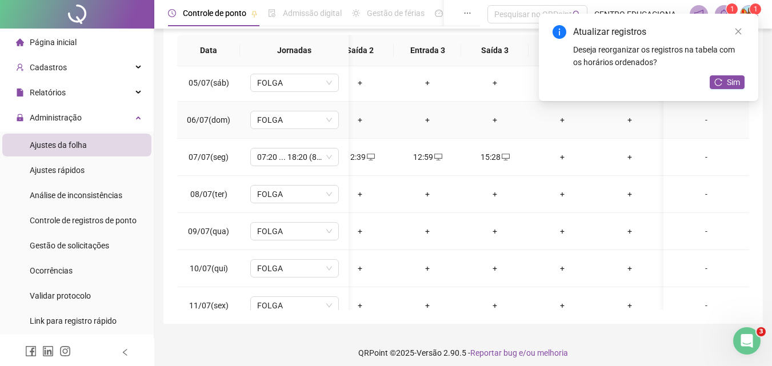
scroll to position [150, 225]
click at [560, 156] on div "+" at bounding box center [562, 157] width 49 height 13
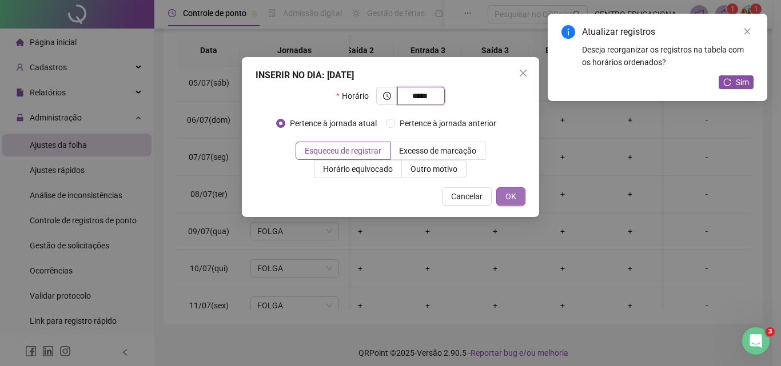
type input "*****"
click at [513, 196] on span "OK" at bounding box center [510, 196] width 11 height 13
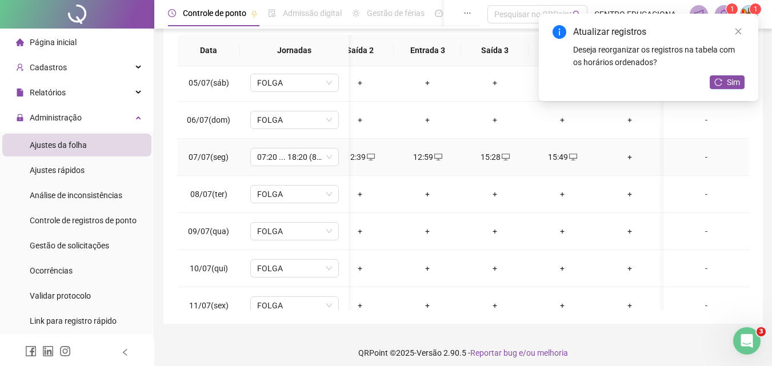
click at [628, 156] on div "+" at bounding box center [629, 157] width 49 height 13
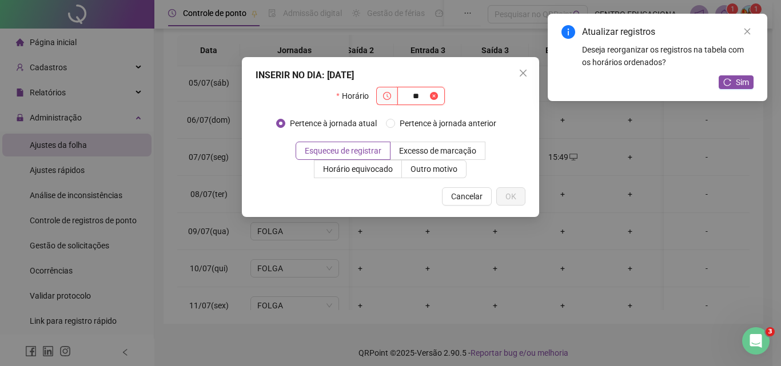
type input "*"
type input "*****"
click at [509, 192] on span "OK" at bounding box center [510, 196] width 11 height 13
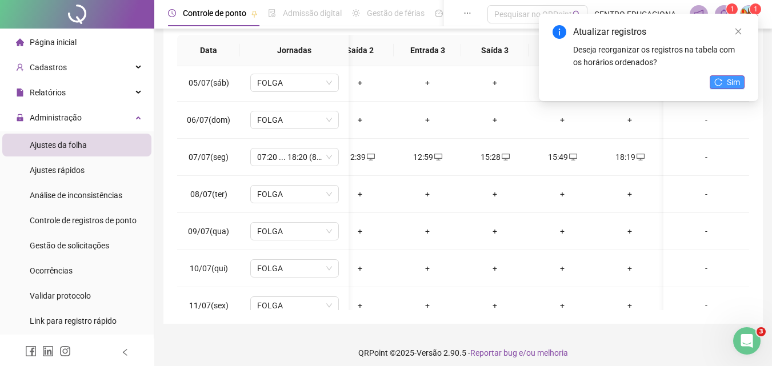
click at [723, 83] on button "Sim" at bounding box center [727, 82] width 35 height 14
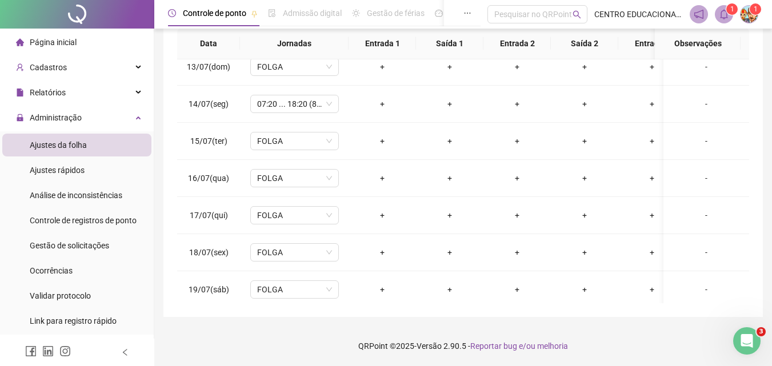
scroll to position [457, 0]
click at [383, 103] on div "+" at bounding box center [382, 104] width 49 height 13
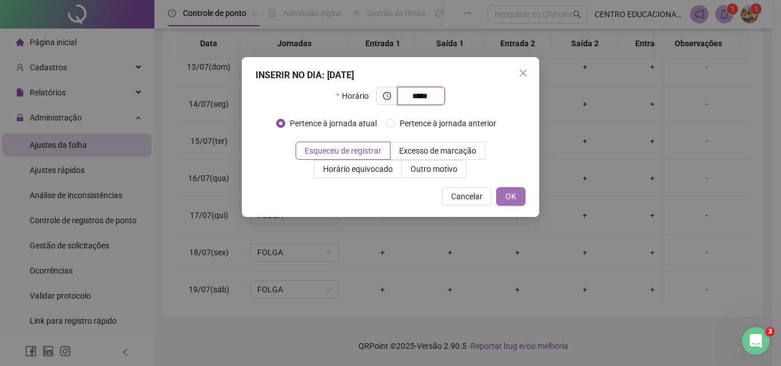
type input "*****"
click at [504, 193] on button "OK" at bounding box center [510, 196] width 29 height 18
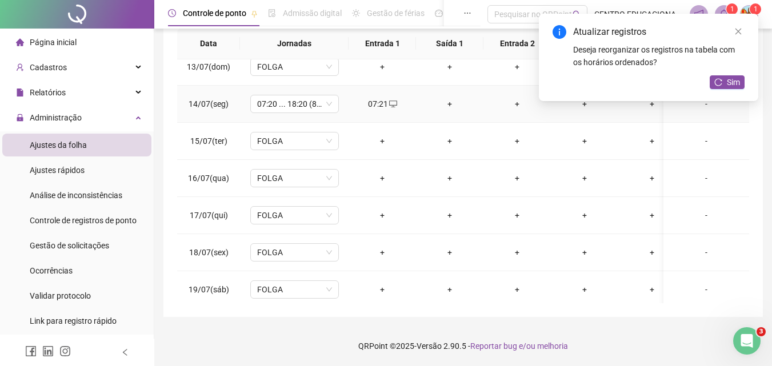
click at [450, 105] on div "+" at bounding box center [449, 104] width 49 height 13
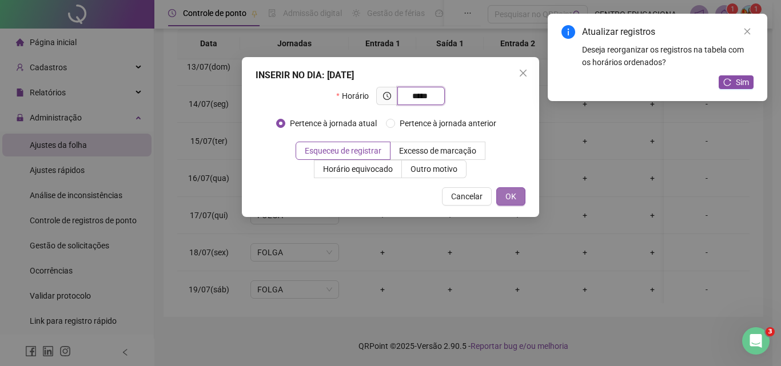
type input "*****"
click at [518, 198] on button "OK" at bounding box center [510, 196] width 29 height 18
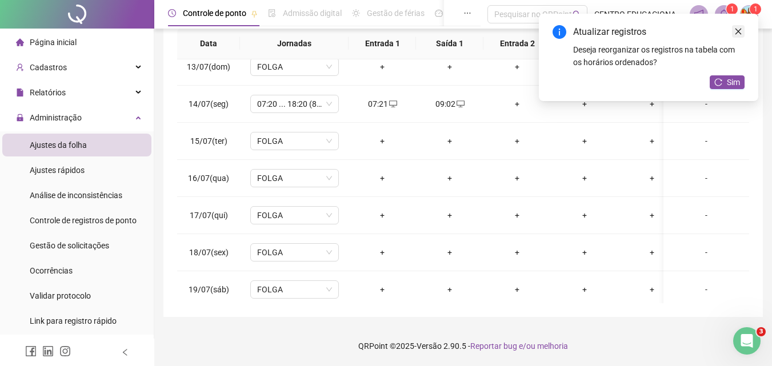
click at [738, 31] on icon "close" at bounding box center [738, 31] width 8 height 8
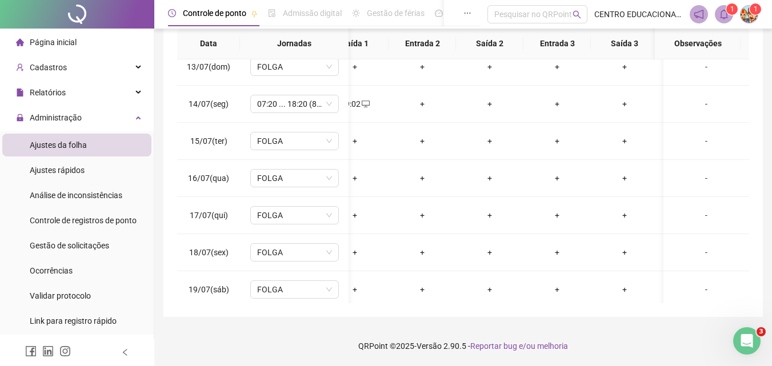
scroll to position [0, 97]
click at [418, 105] on div "+" at bounding box center [419, 104] width 49 height 13
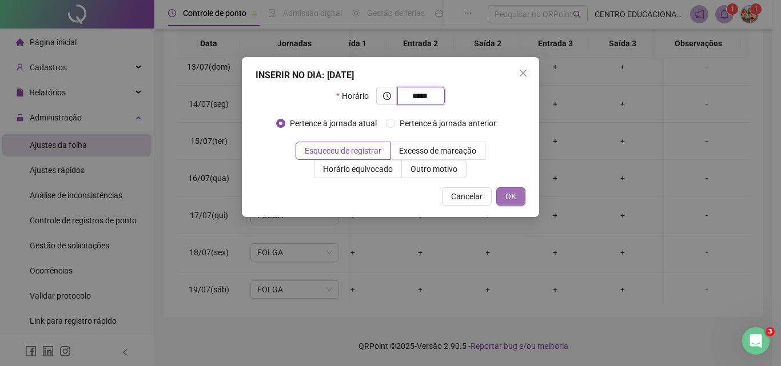
type input "*****"
click at [512, 194] on span "OK" at bounding box center [510, 196] width 11 height 13
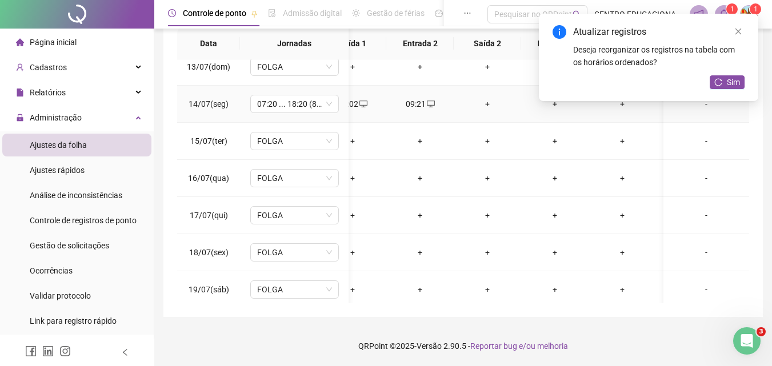
click at [488, 103] on div "+" at bounding box center [487, 104] width 49 height 13
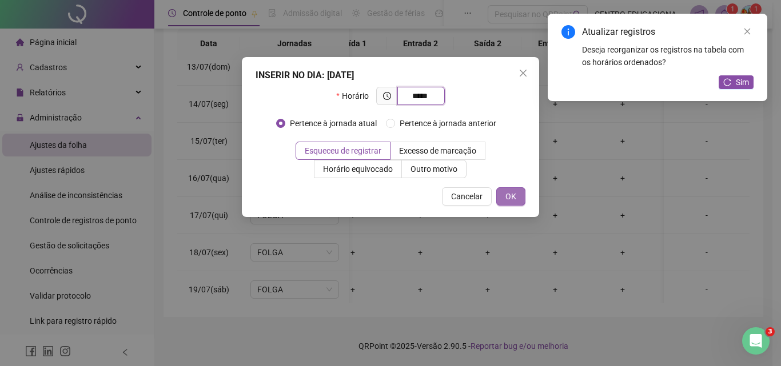
type input "*****"
click at [502, 197] on button "OK" at bounding box center [510, 196] width 29 height 18
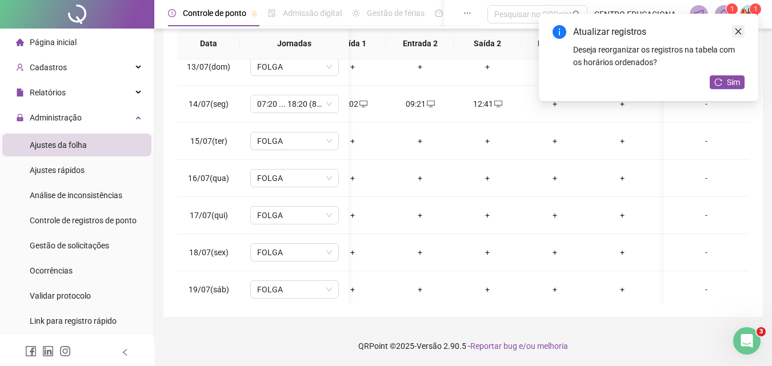
click at [740, 31] on icon "close" at bounding box center [738, 31] width 8 height 8
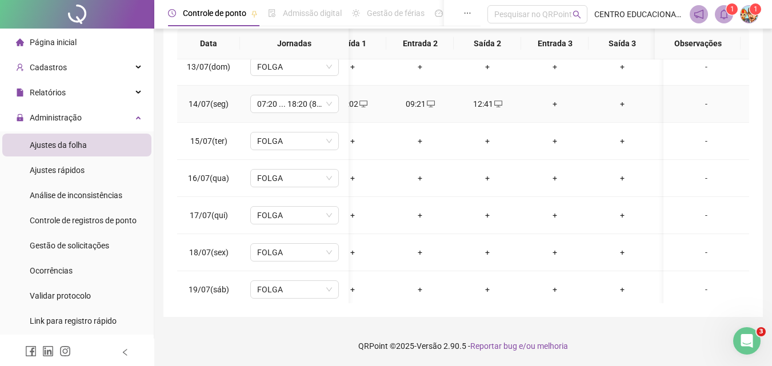
click at [557, 103] on div "+" at bounding box center [554, 104] width 49 height 13
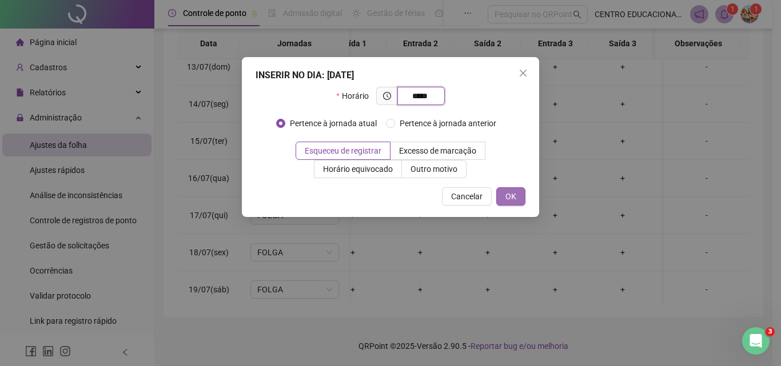
type input "*****"
click at [508, 194] on span "OK" at bounding box center [510, 196] width 11 height 13
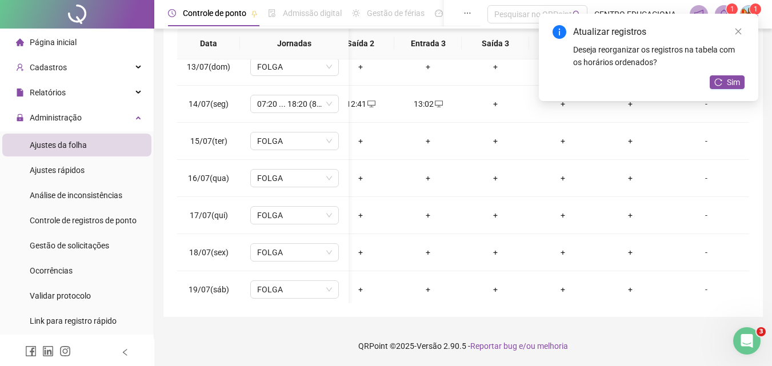
scroll to position [0, 233]
click at [483, 102] on div "+" at bounding box center [494, 104] width 49 height 13
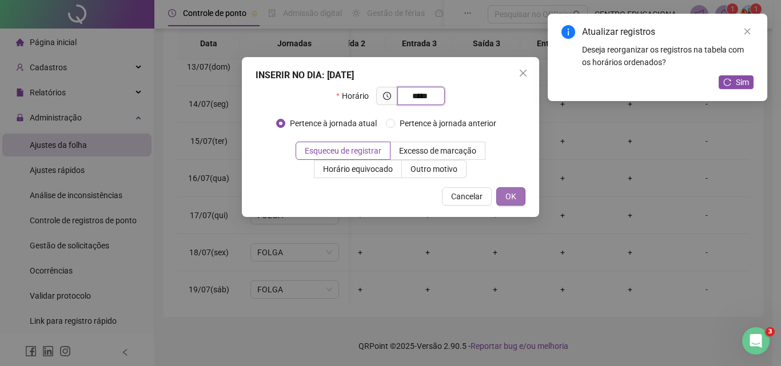
type input "*****"
click at [504, 193] on button "OK" at bounding box center [510, 196] width 29 height 18
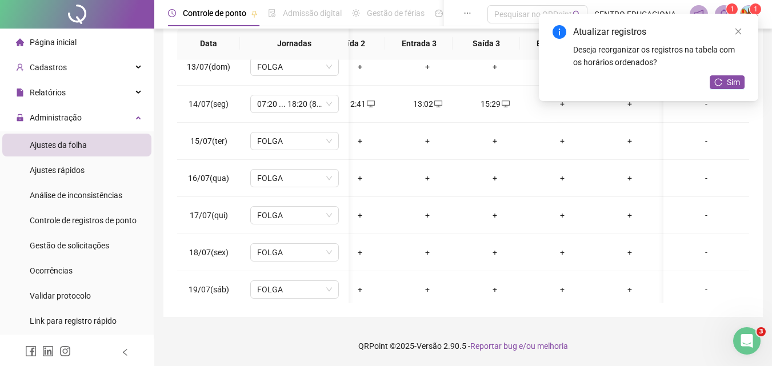
scroll to position [457, 225]
click at [741, 34] on icon "close" at bounding box center [738, 31] width 8 height 8
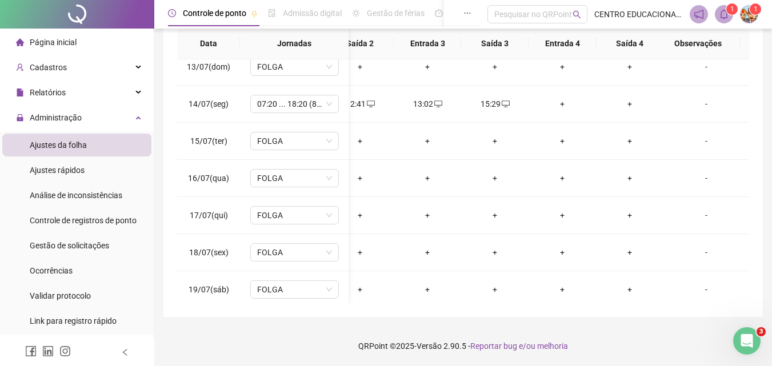
scroll to position [0, 233]
click at [553, 104] on div "+" at bounding box center [562, 104] width 49 height 13
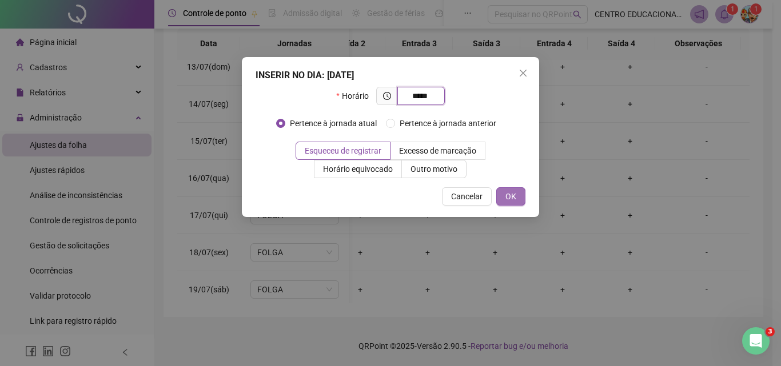
type input "*****"
click at [510, 202] on span "OK" at bounding box center [510, 196] width 11 height 13
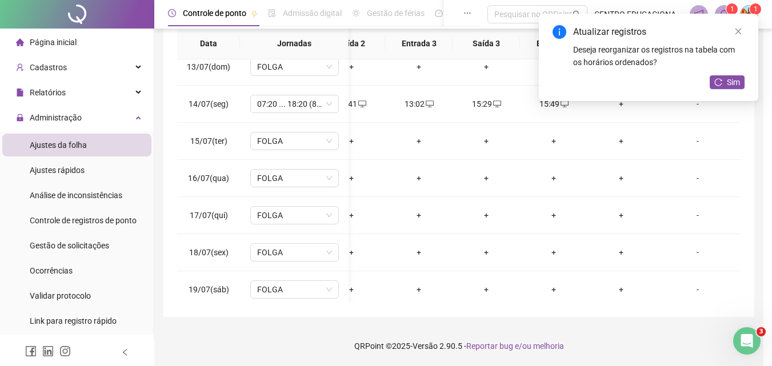
scroll to position [457, 225]
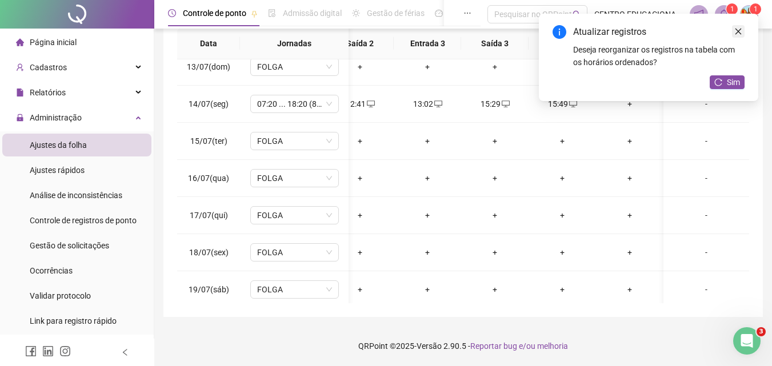
drag, startPoint x: 744, startPoint y: 31, endPoint x: 736, endPoint y: 31, distance: 8.0
click at [743, 30] on link "Close" at bounding box center [738, 31] width 13 height 13
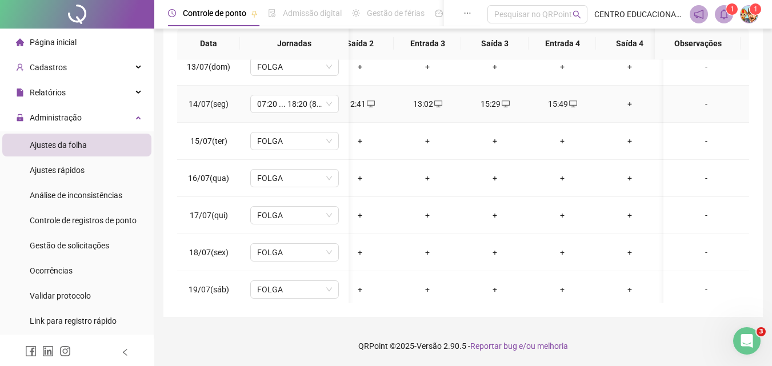
click at [630, 103] on div "+" at bounding box center [629, 104] width 49 height 13
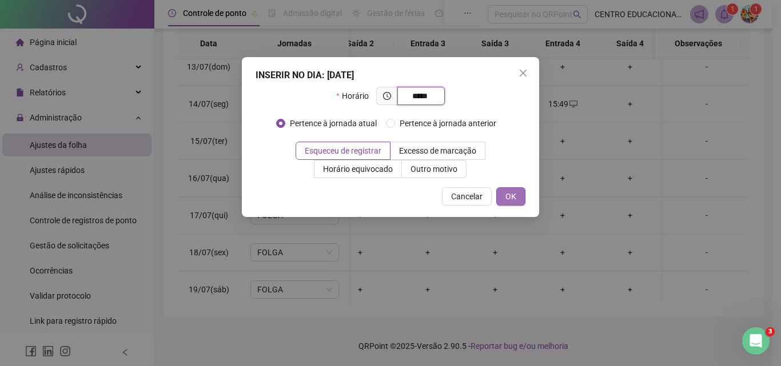
type input "*****"
click at [504, 193] on button "OK" at bounding box center [510, 196] width 29 height 18
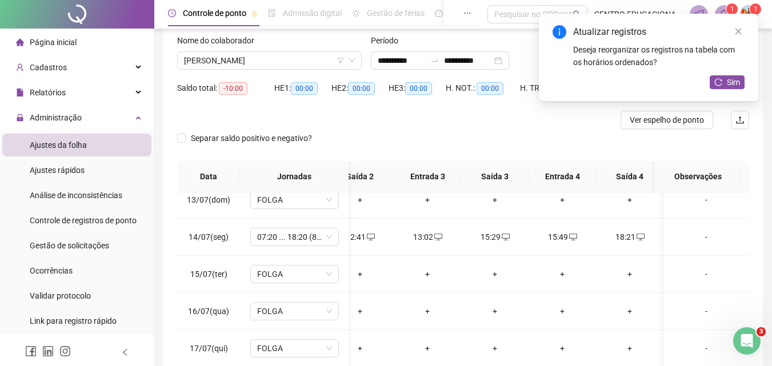
scroll to position [21, 0]
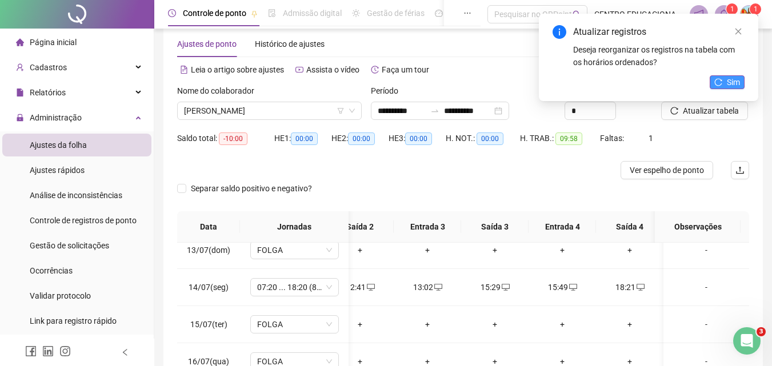
click at [721, 79] on icon "reload" at bounding box center [718, 82] width 8 height 8
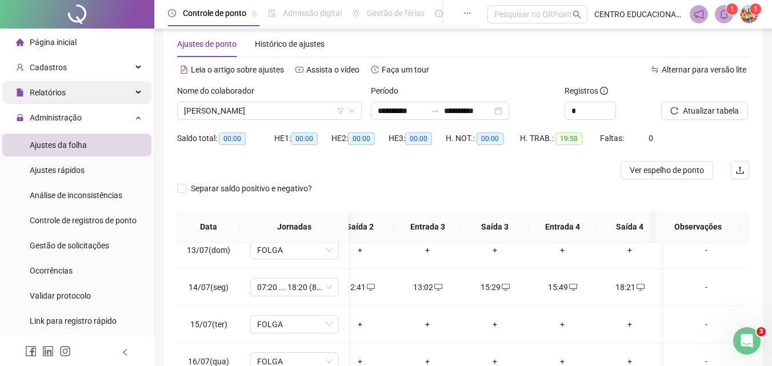
click at [54, 95] on span "Relatórios" at bounding box center [48, 92] width 36 height 9
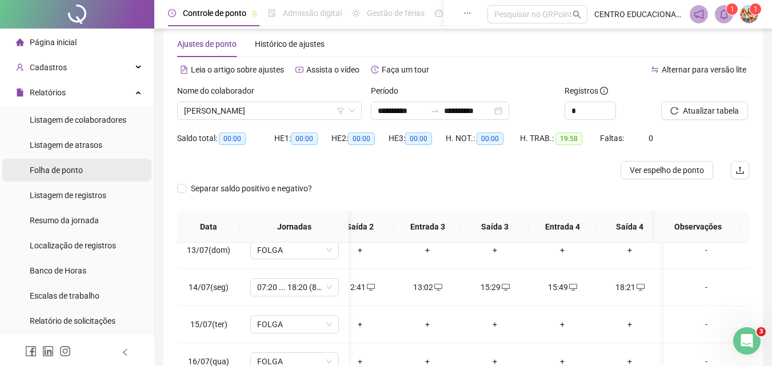
click at [52, 172] on span "Folha de ponto" at bounding box center [56, 170] width 53 height 9
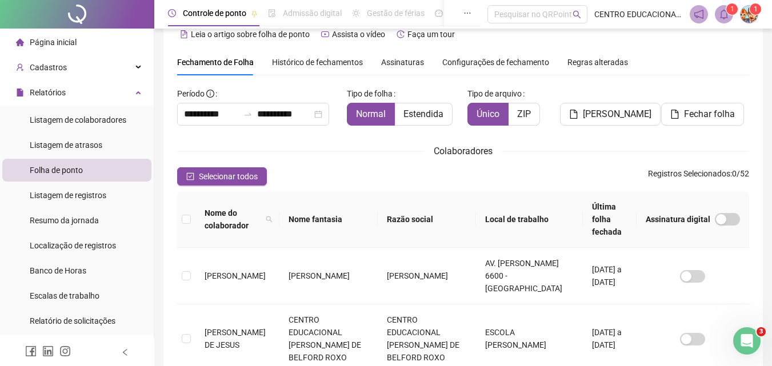
scroll to position [51, 0]
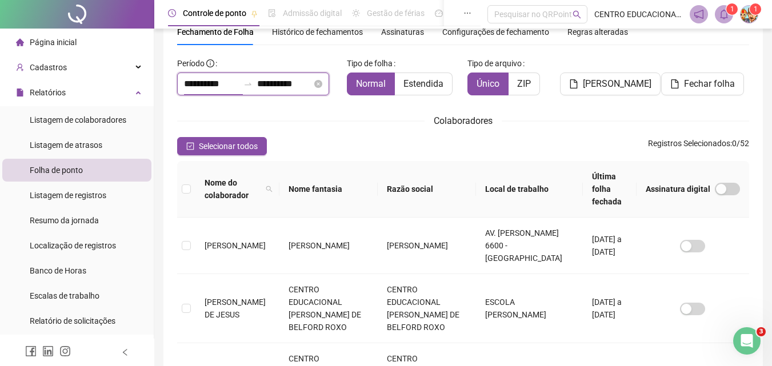
click at [227, 83] on input "**********" at bounding box center [211, 84] width 55 height 14
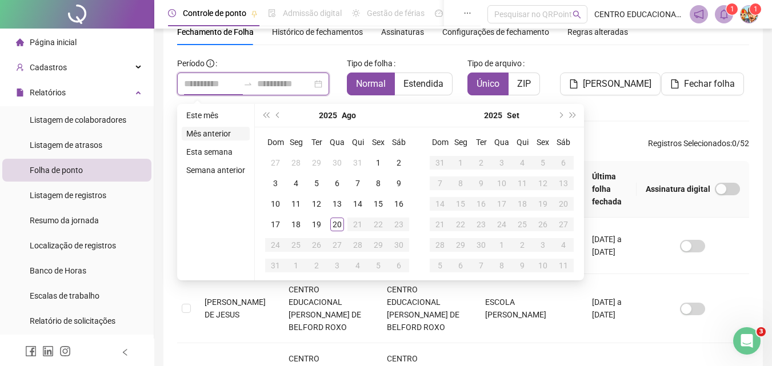
type input "**********"
click at [220, 131] on li "Mês anterior" at bounding box center [216, 134] width 68 height 14
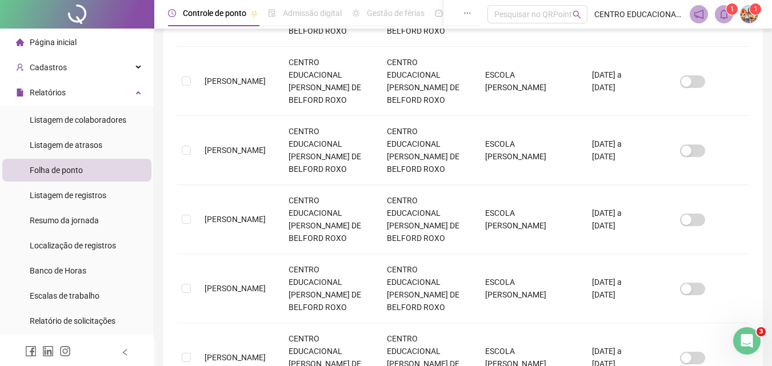
scroll to position [554, 0]
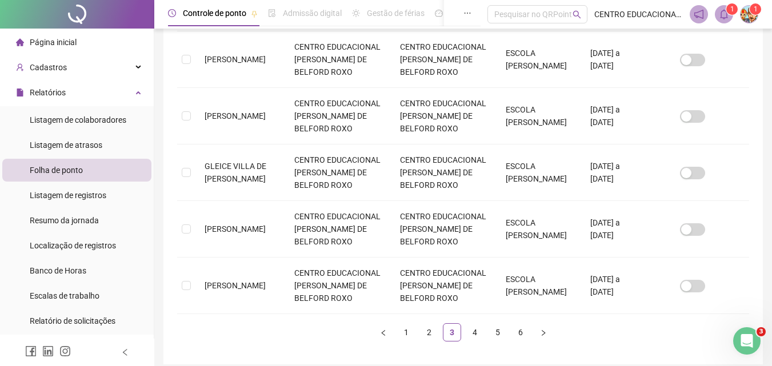
scroll to position [517, 0]
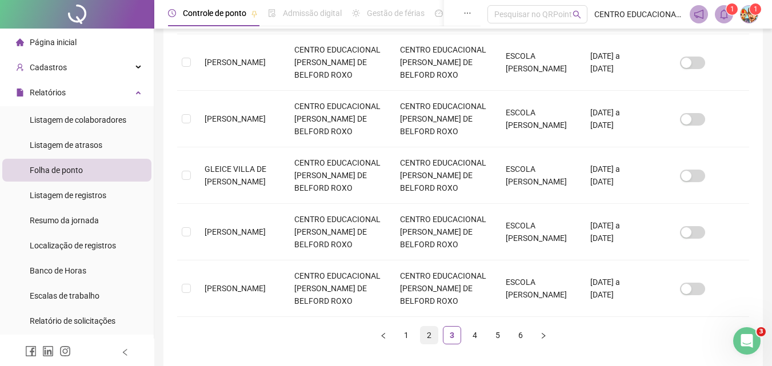
click at [429, 327] on link "2" at bounding box center [429, 335] width 17 height 17
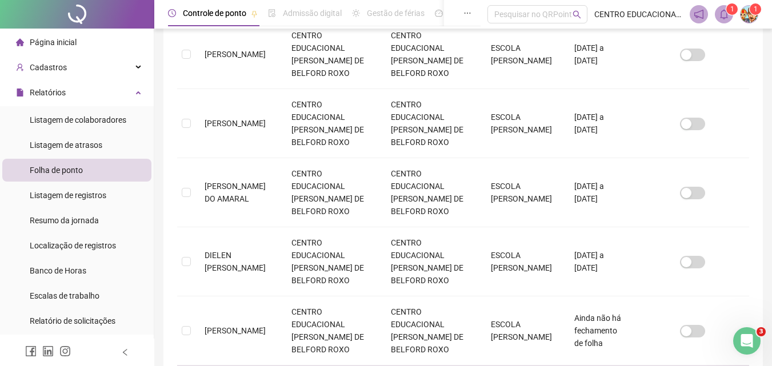
scroll to position [51, 0]
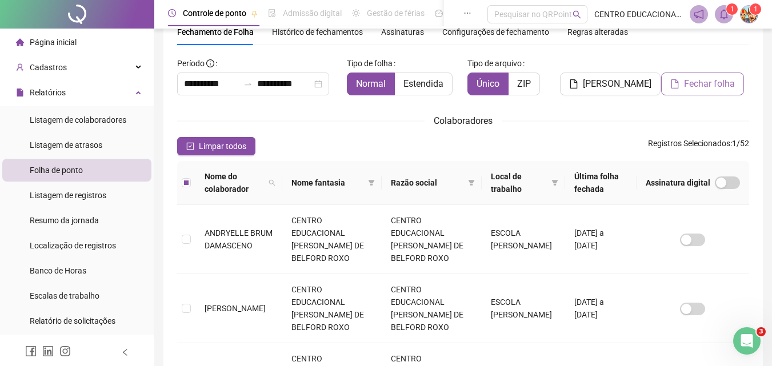
click at [706, 82] on span "Fechar folha" at bounding box center [709, 84] width 51 height 14
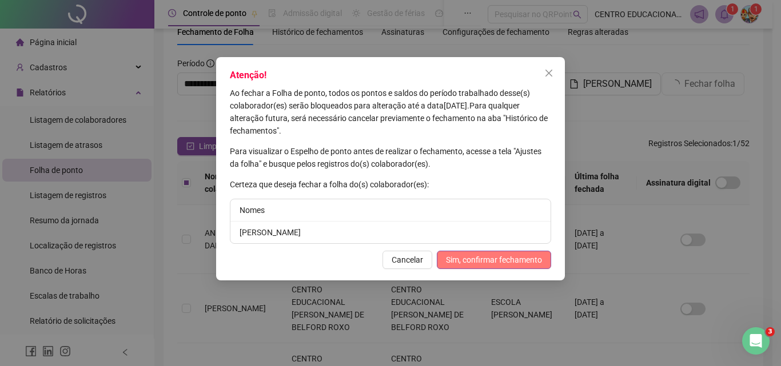
click at [514, 259] on span "Sim, confirmar fechamento" at bounding box center [494, 260] width 96 height 13
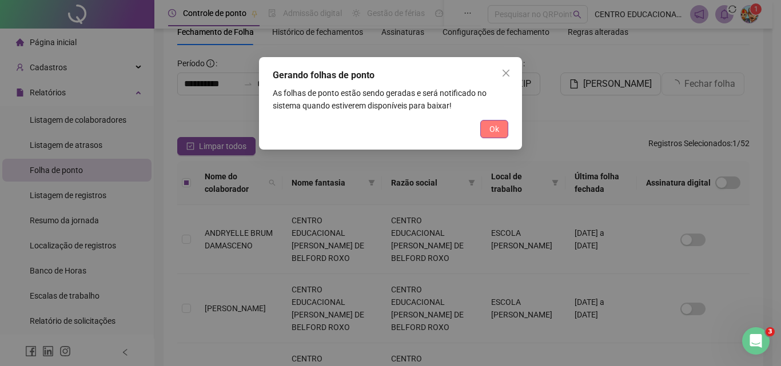
click at [482, 125] on button "Ok" at bounding box center [494, 129] width 28 height 18
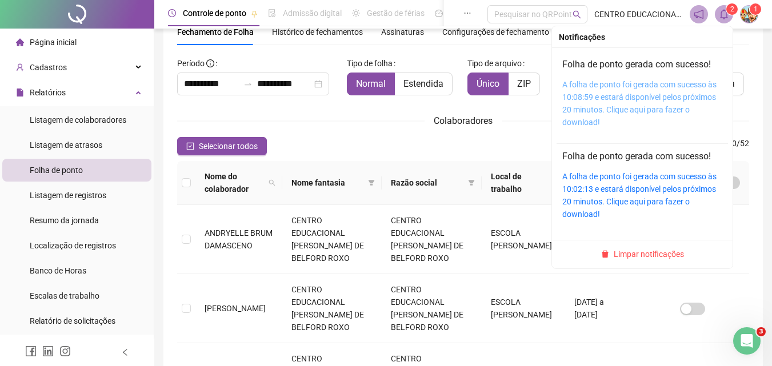
click at [613, 93] on link "A folha de ponto foi gerada com sucesso às 10:08:59 e estará disponível pelos p…" at bounding box center [639, 103] width 154 height 47
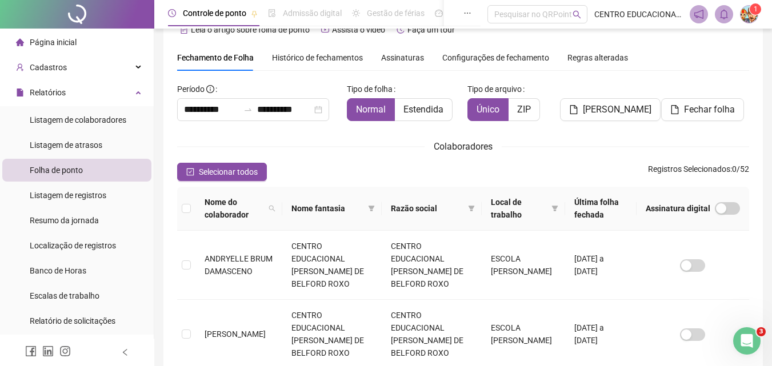
scroll to position [0, 0]
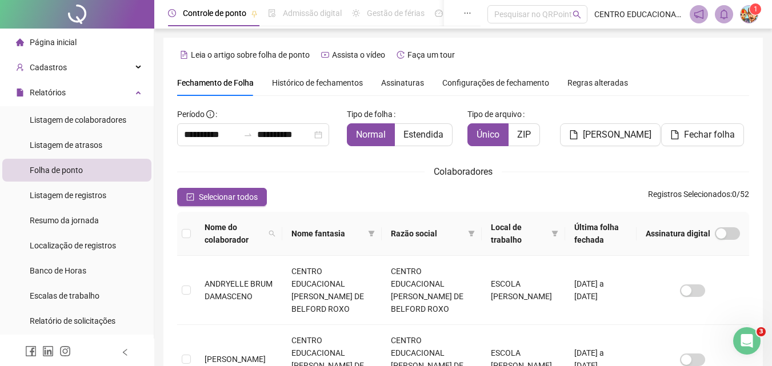
drag, startPoint x: 395, startPoint y: 167, endPoint x: 426, endPoint y: 161, distance: 30.9
click at [409, 165] on div "Colaboradores" at bounding box center [463, 172] width 572 height 14
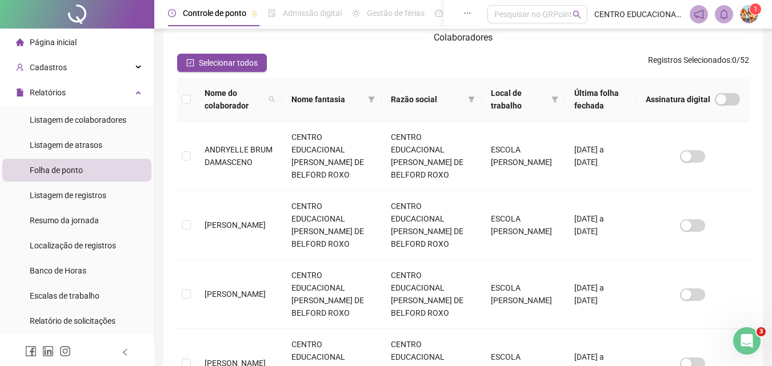
scroll to position [125, 0]
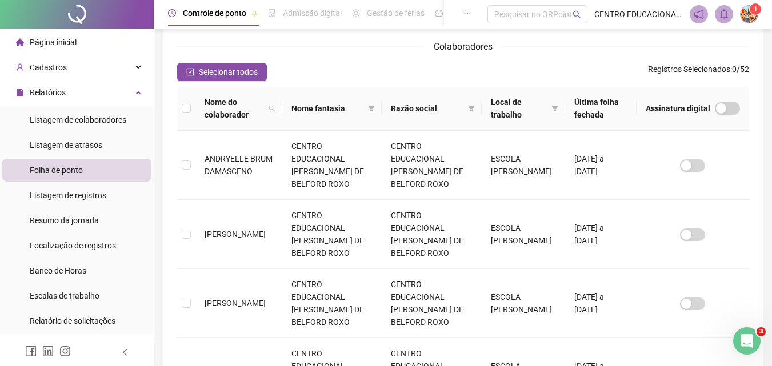
click at [717, 158] on td at bounding box center [693, 165] width 113 height 69
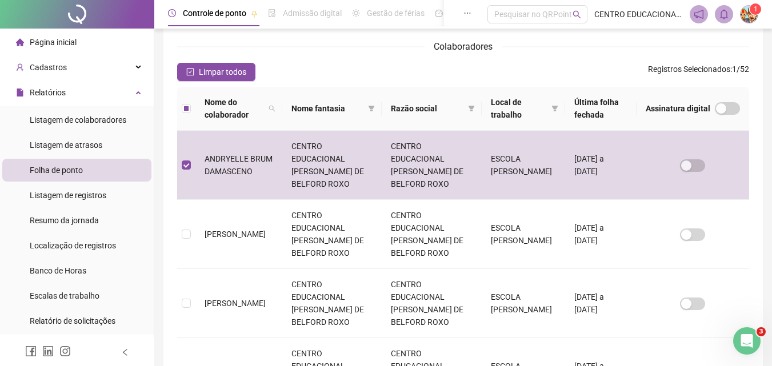
scroll to position [51, 0]
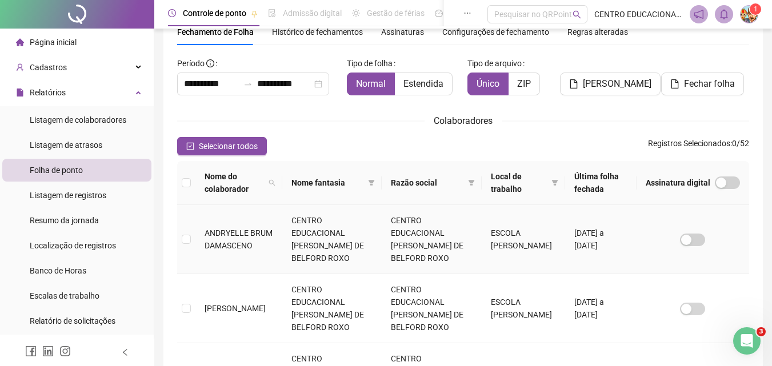
click at [730, 233] on td at bounding box center [693, 239] width 113 height 69
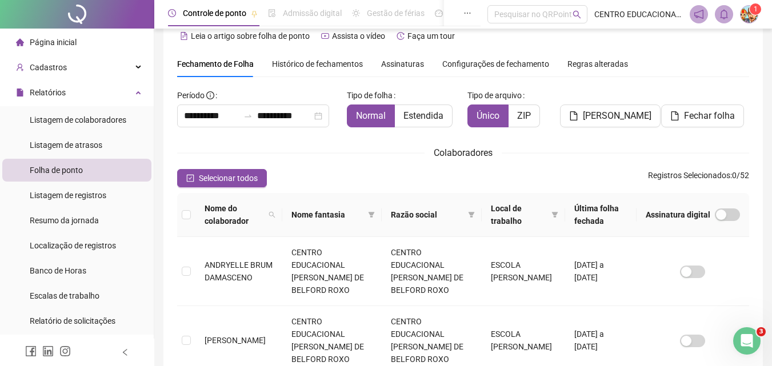
scroll to position [0, 0]
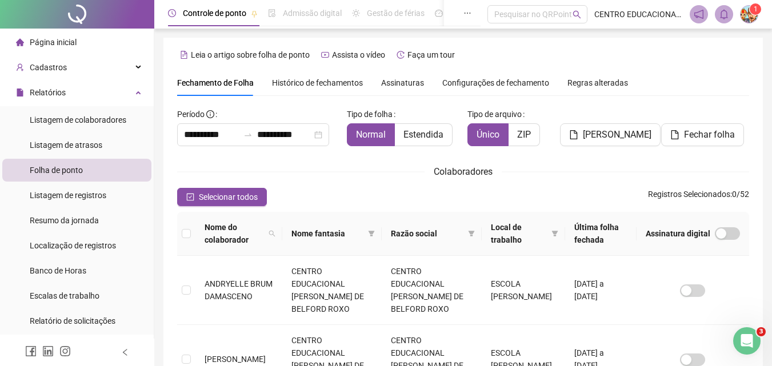
click at [618, 89] on div "Regras alteradas" at bounding box center [598, 83] width 61 height 26
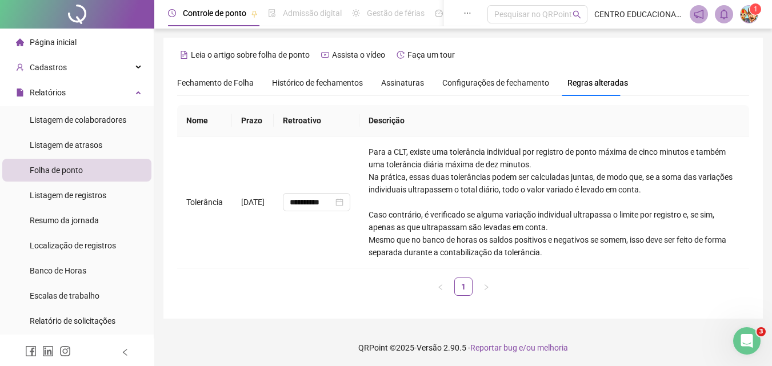
scroll to position [2, 0]
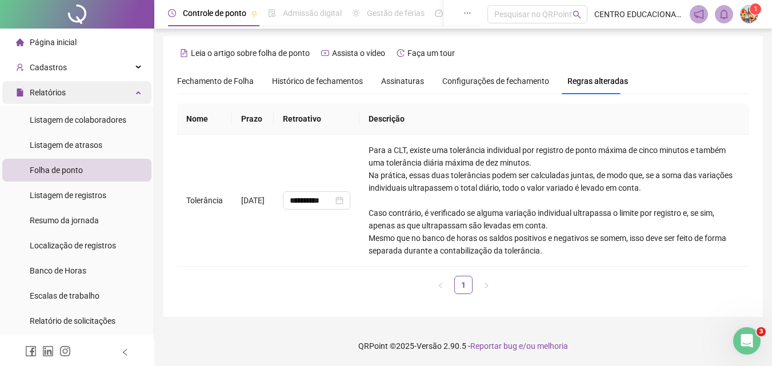
click at [50, 95] on span "Relatórios" at bounding box center [48, 92] width 36 height 9
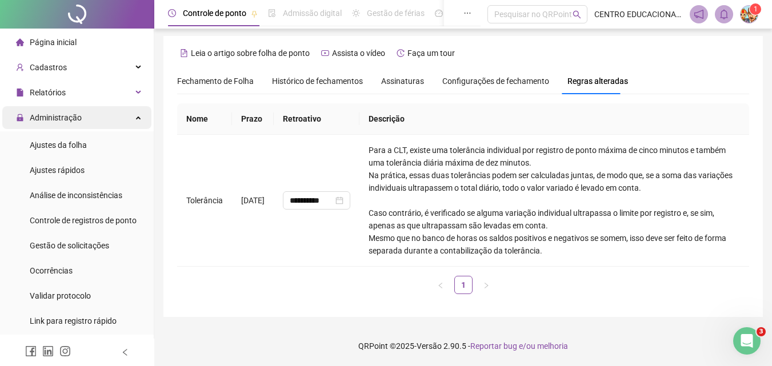
click at [52, 117] on span "Administração" at bounding box center [56, 117] width 52 height 9
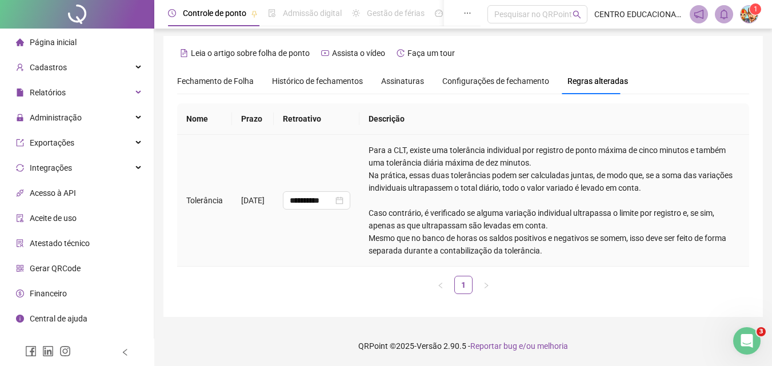
click at [274, 233] on td "[DATE]" at bounding box center [253, 201] width 42 height 132
click at [502, 82] on span "Configurações de fechamento" at bounding box center [495, 81] width 107 height 8
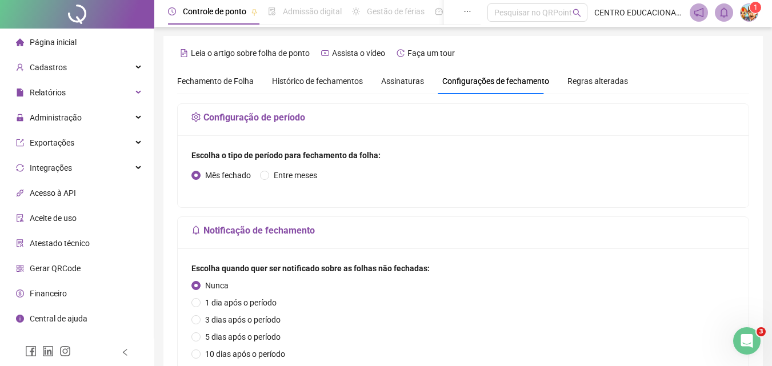
scroll to position [0, 0]
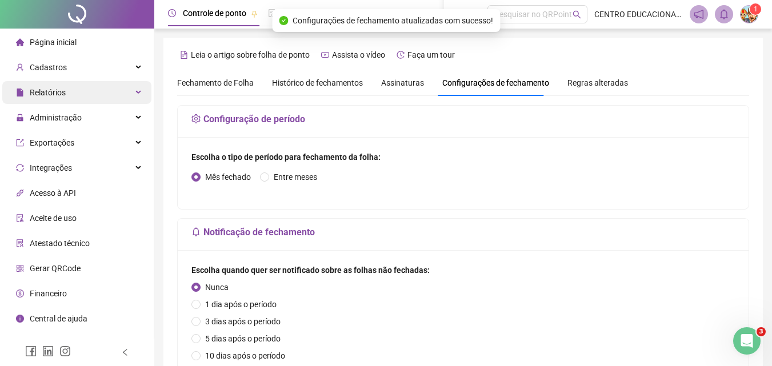
click at [38, 90] on span "Relatórios" at bounding box center [48, 92] width 36 height 9
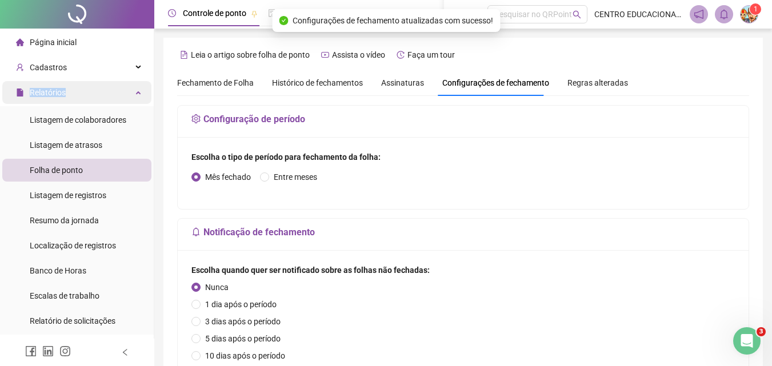
click at [38, 90] on span "Relatórios" at bounding box center [48, 92] width 36 height 9
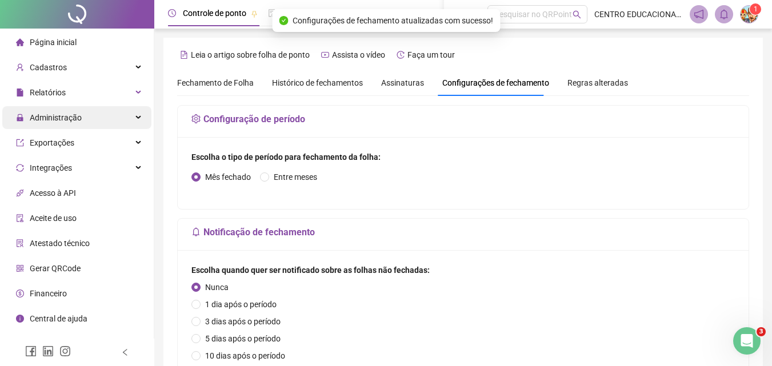
click at [34, 113] on span "Administração" at bounding box center [56, 117] width 52 height 9
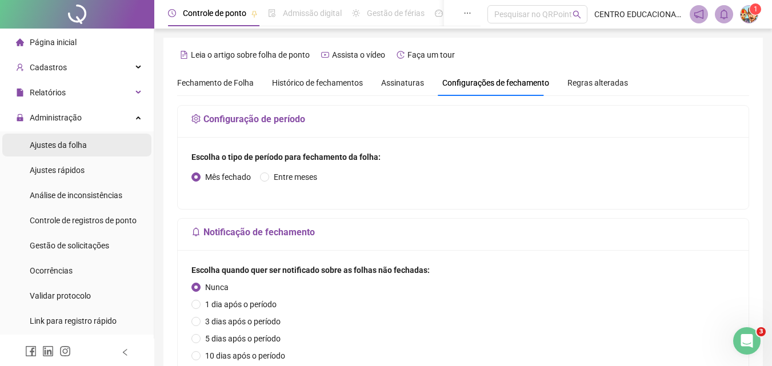
click at [58, 146] on span "Ajustes da folha" at bounding box center [58, 145] width 57 height 9
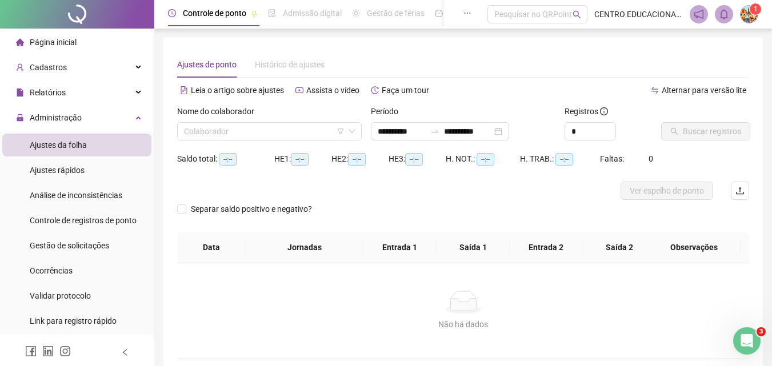
type input "**********"
